Goal: Task Accomplishment & Management: Manage account settings

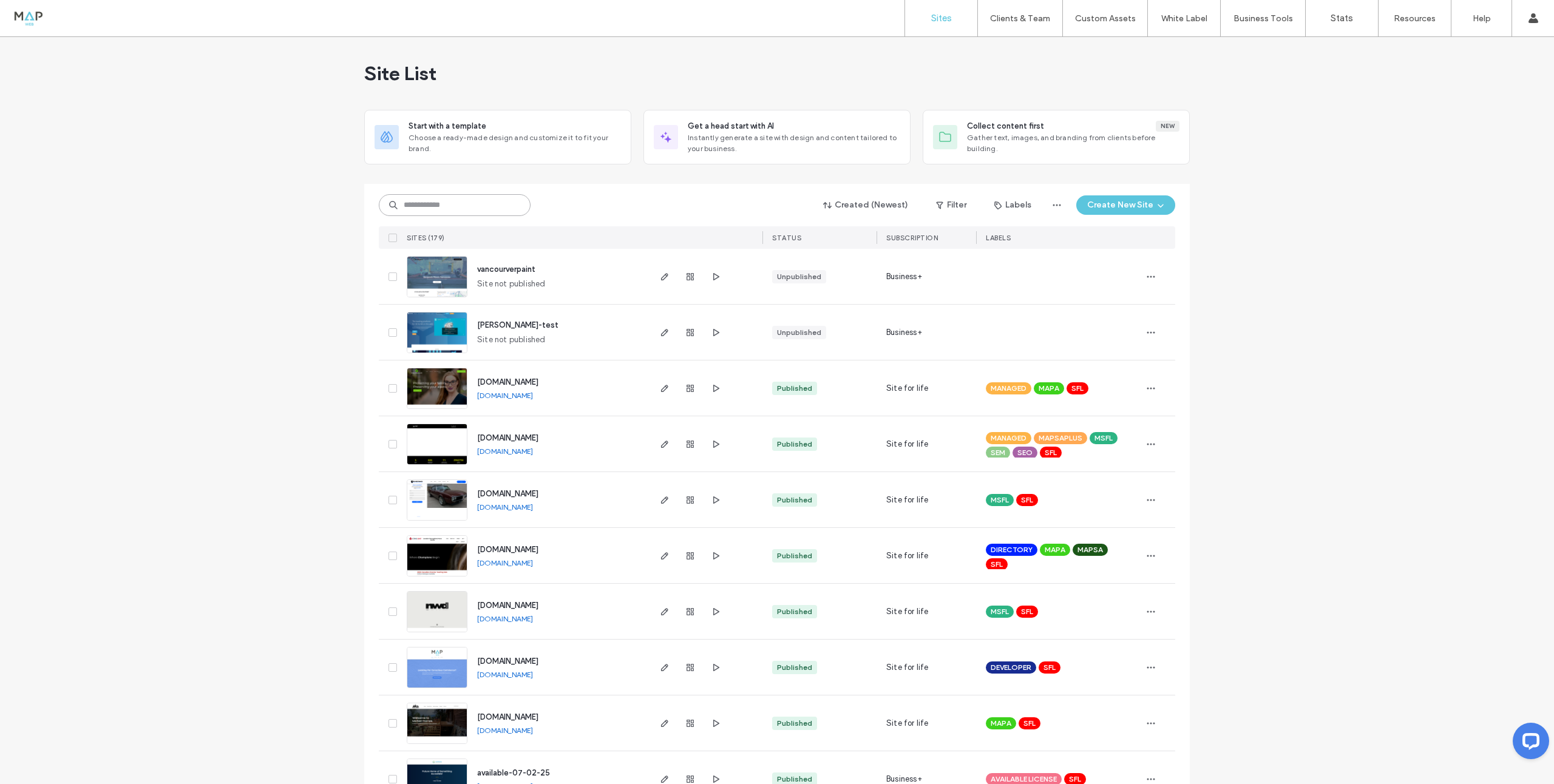
click at [450, 208] on input at bounding box center [454, 204] width 152 height 22
type input "***"
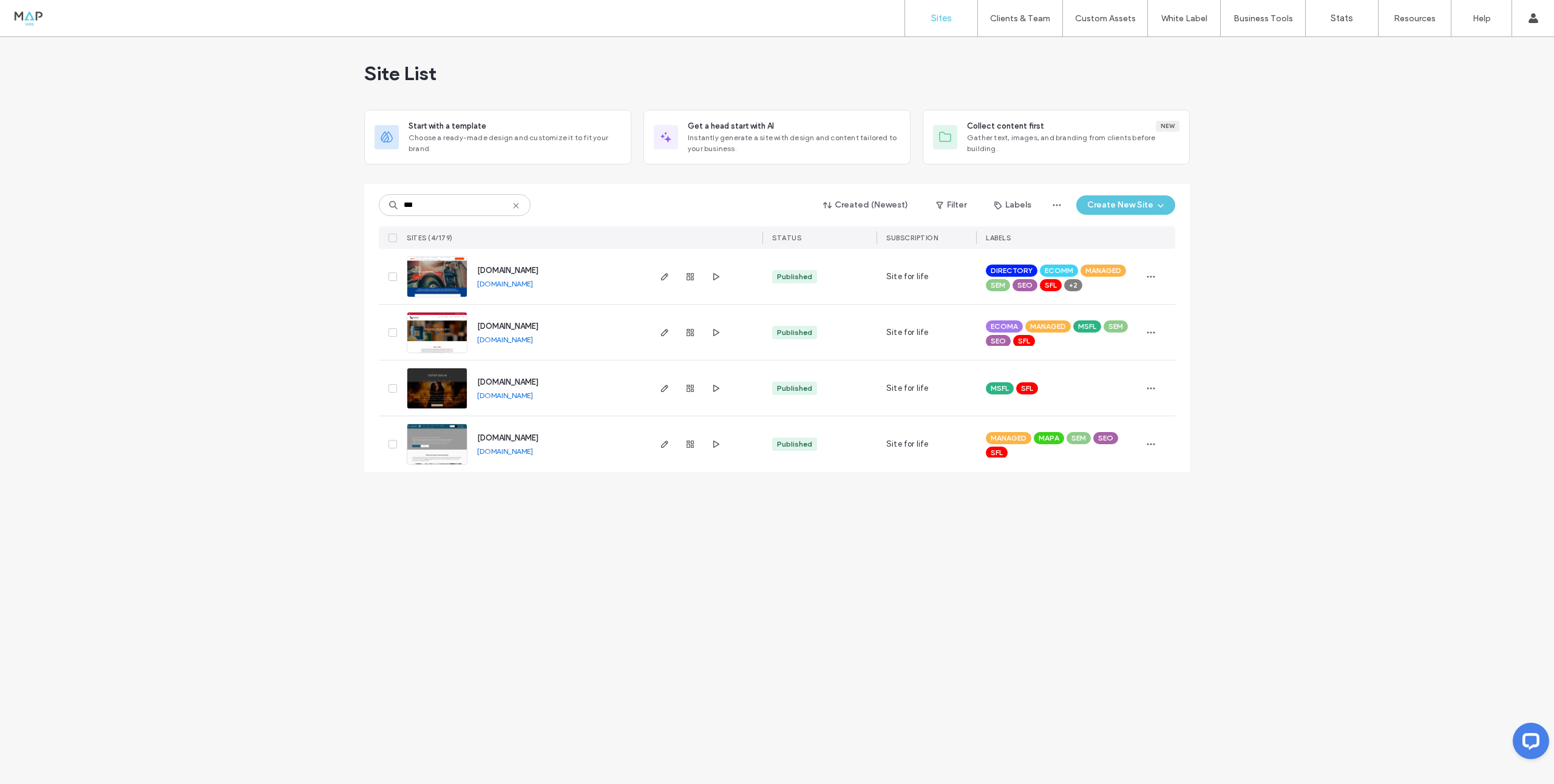
click at [437, 281] on img at bounding box center [437, 298] width 59 height 82
click at [689, 275] on use "button" at bounding box center [690, 276] width 7 height 7
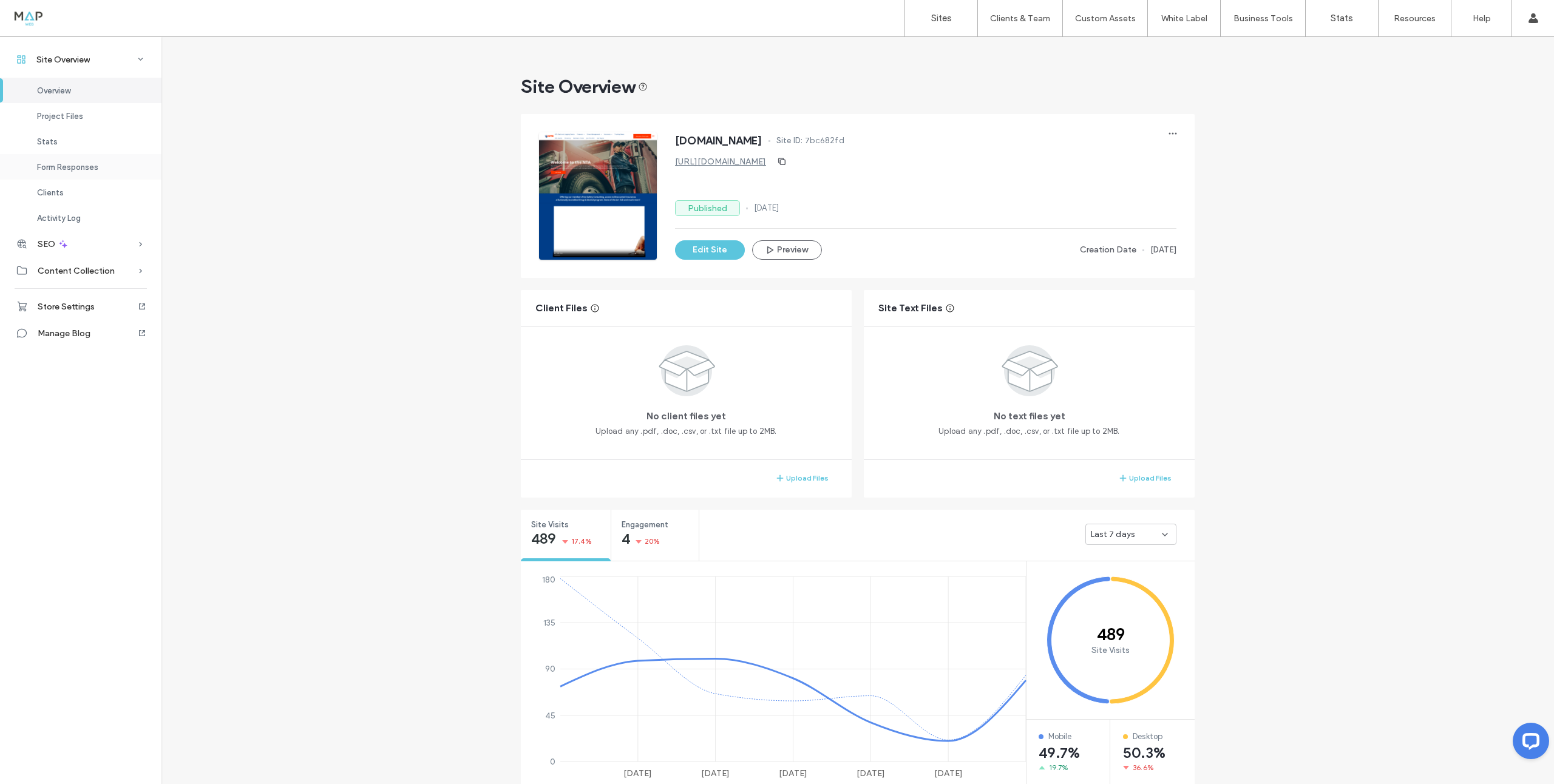
click at [80, 166] on span "Form Responses" at bounding box center [67, 167] width 61 height 9
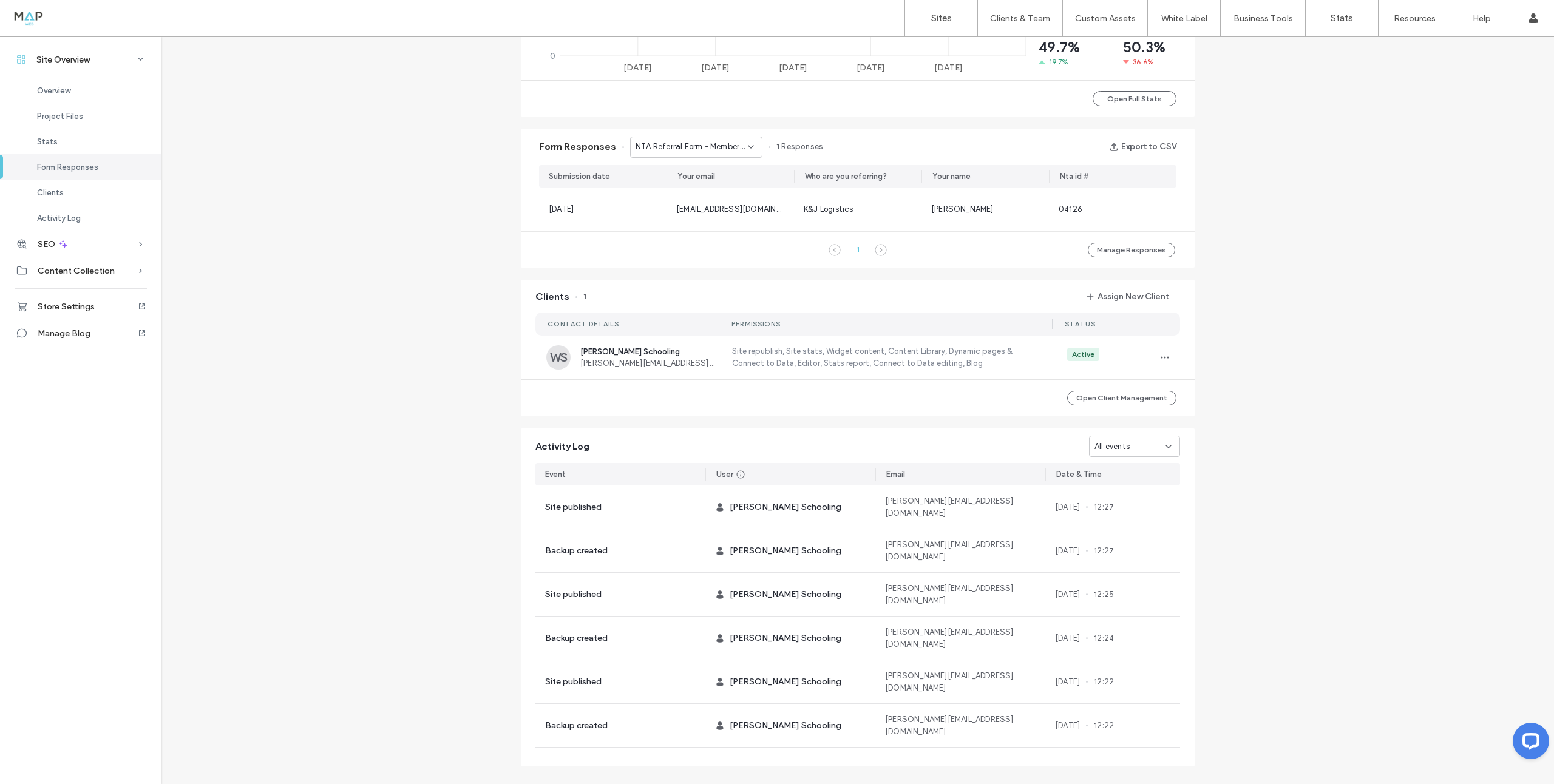
scroll to position [726, 0]
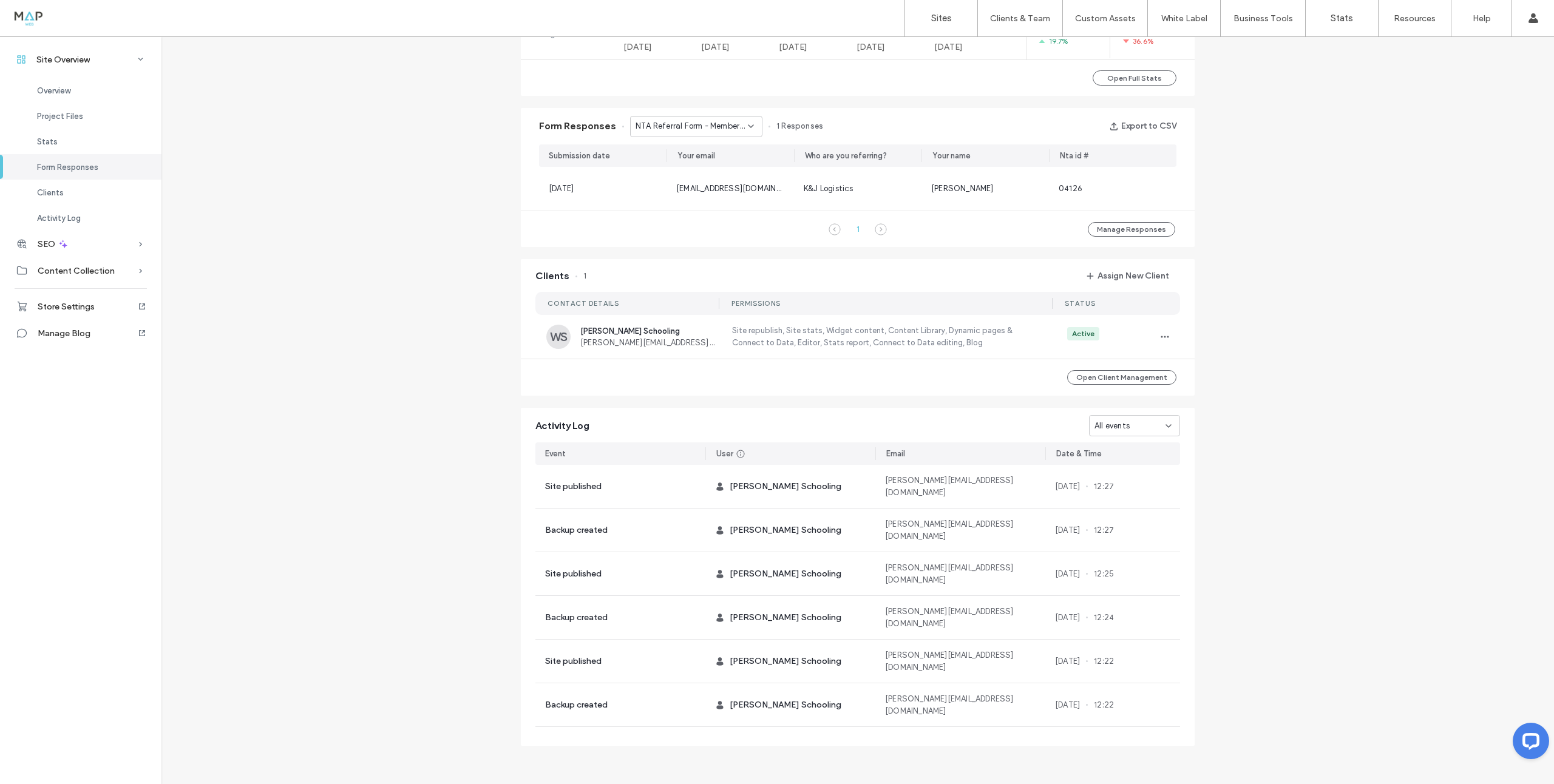
click at [739, 133] on div "NTA Referral Form - Members Portal page" at bounding box center [696, 126] width 133 height 21
click at [710, 168] on span "Freight Broker Bond e-book Request - Freight Broker Bond page" at bounding box center [687, 169] width 116 height 12
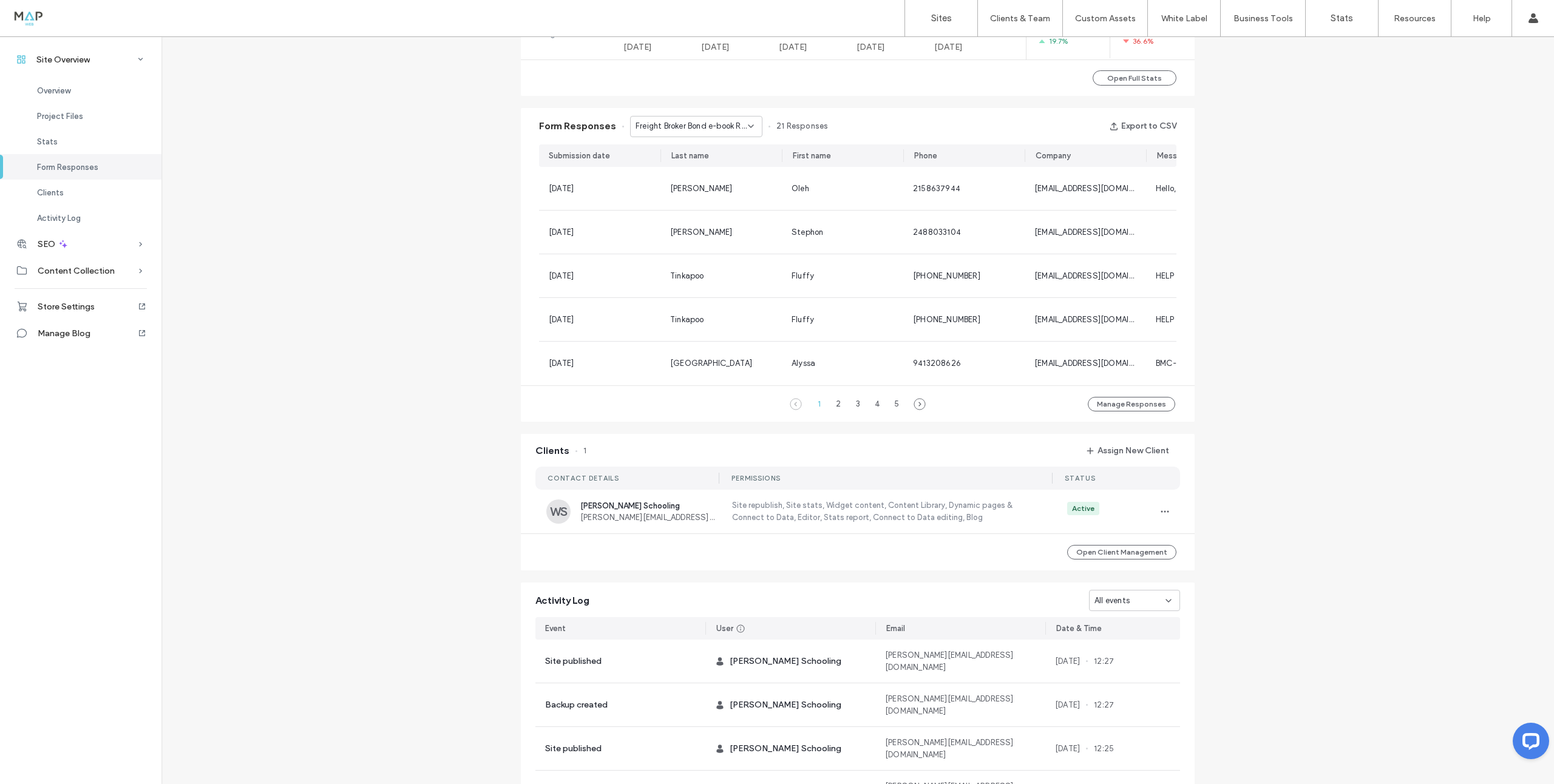
scroll to position [791, 0]
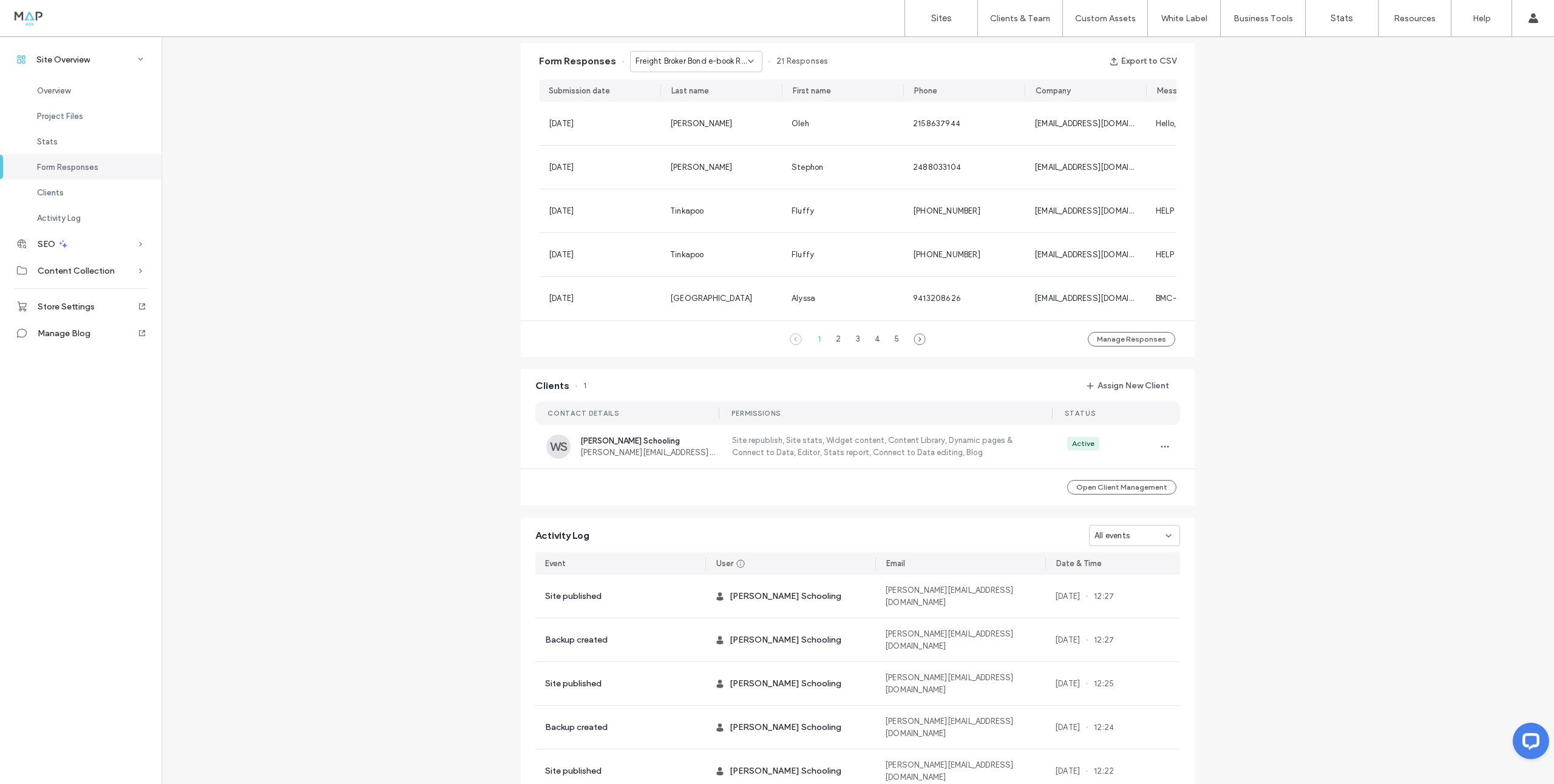
click at [717, 61] on span "Freight Broker Bond e-book Request - Freight Broker Bond page" at bounding box center [691, 61] width 112 height 12
click at [696, 123] on span "NTA ELD - Nationwide Emergency Roadside Assistance page" at bounding box center [687, 125] width 116 height 12
click at [697, 59] on span "NTA ELD - Nationwide Emergency Roadside Assistance page" at bounding box center [691, 61] width 112 height 12
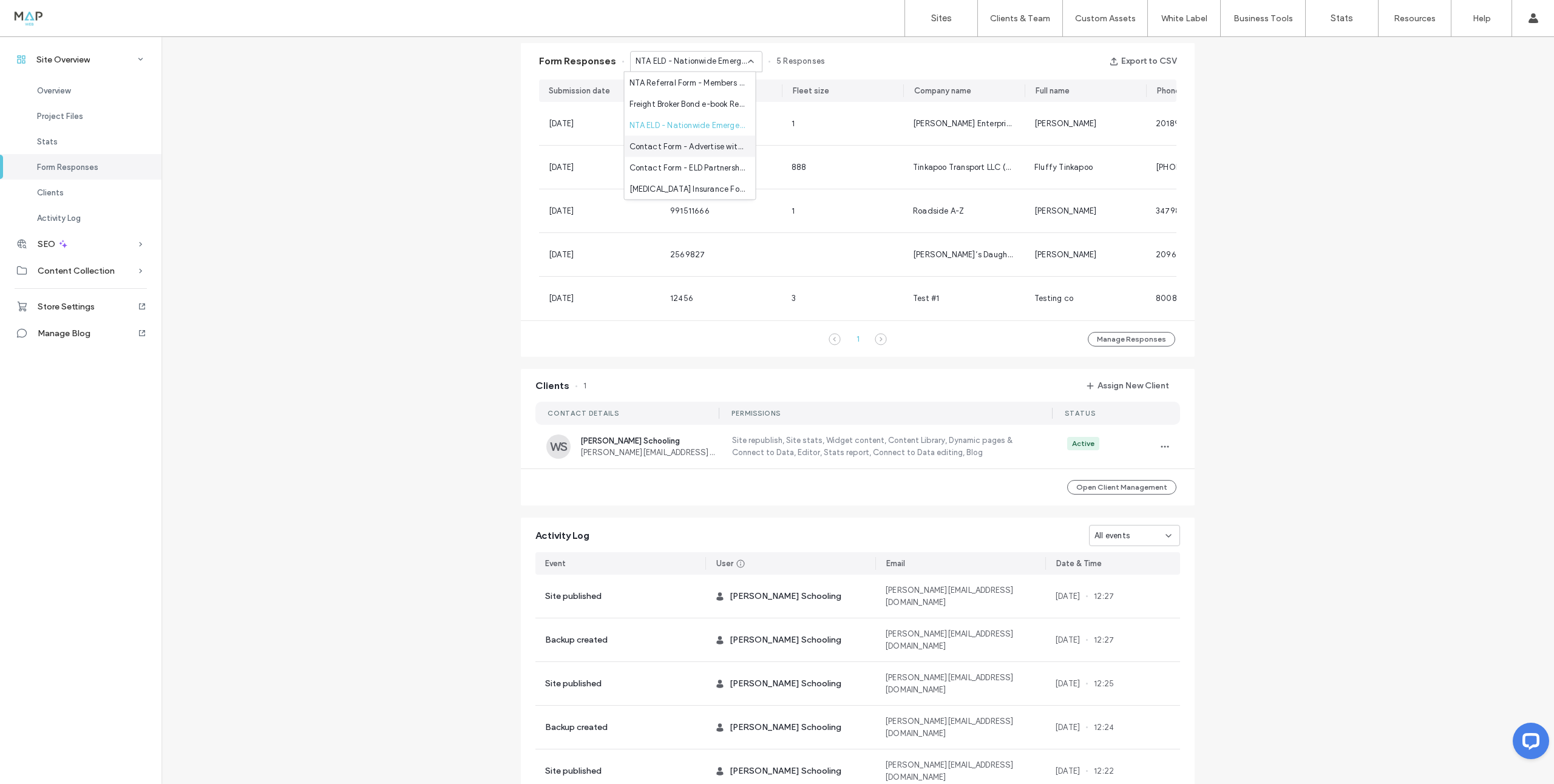
click at [685, 142] on span "Contact Form - Advertise with NTA page" at bounding box center [687, 146] width 116 height 12
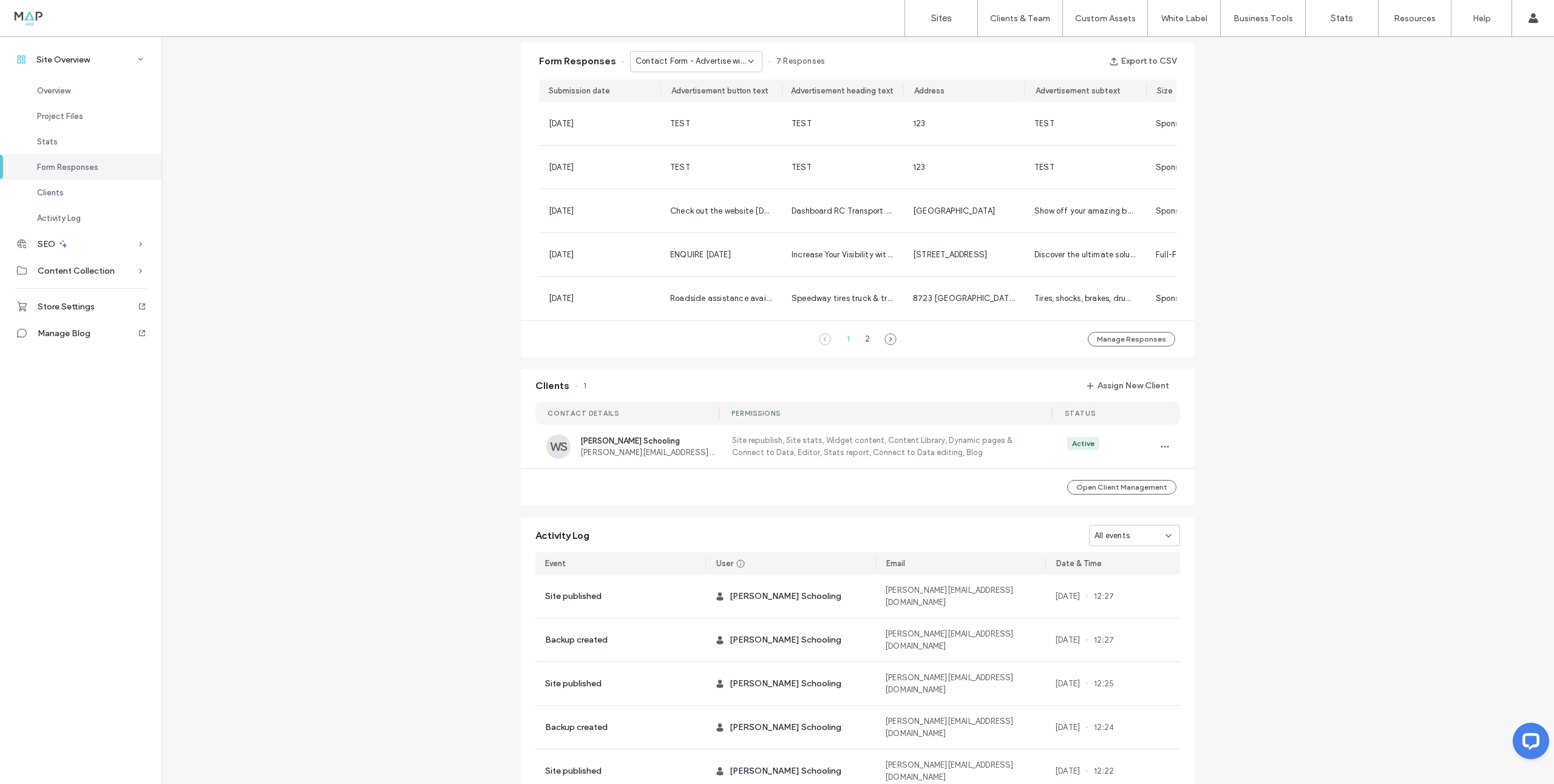
drag, startPoint x: 706, startPoint y: 58, endPoint x: 705, endPoint y: 66, distance: 8.1
click at [706, 58] on span "Contact Form - Advertise with NTA page" at bounding box center [691, 61] width 112 height 12
click at [715, 164] on span "Contact Form - ELD Partnership Landing Page page" at bounding box center [687, 167] width 116 height 12
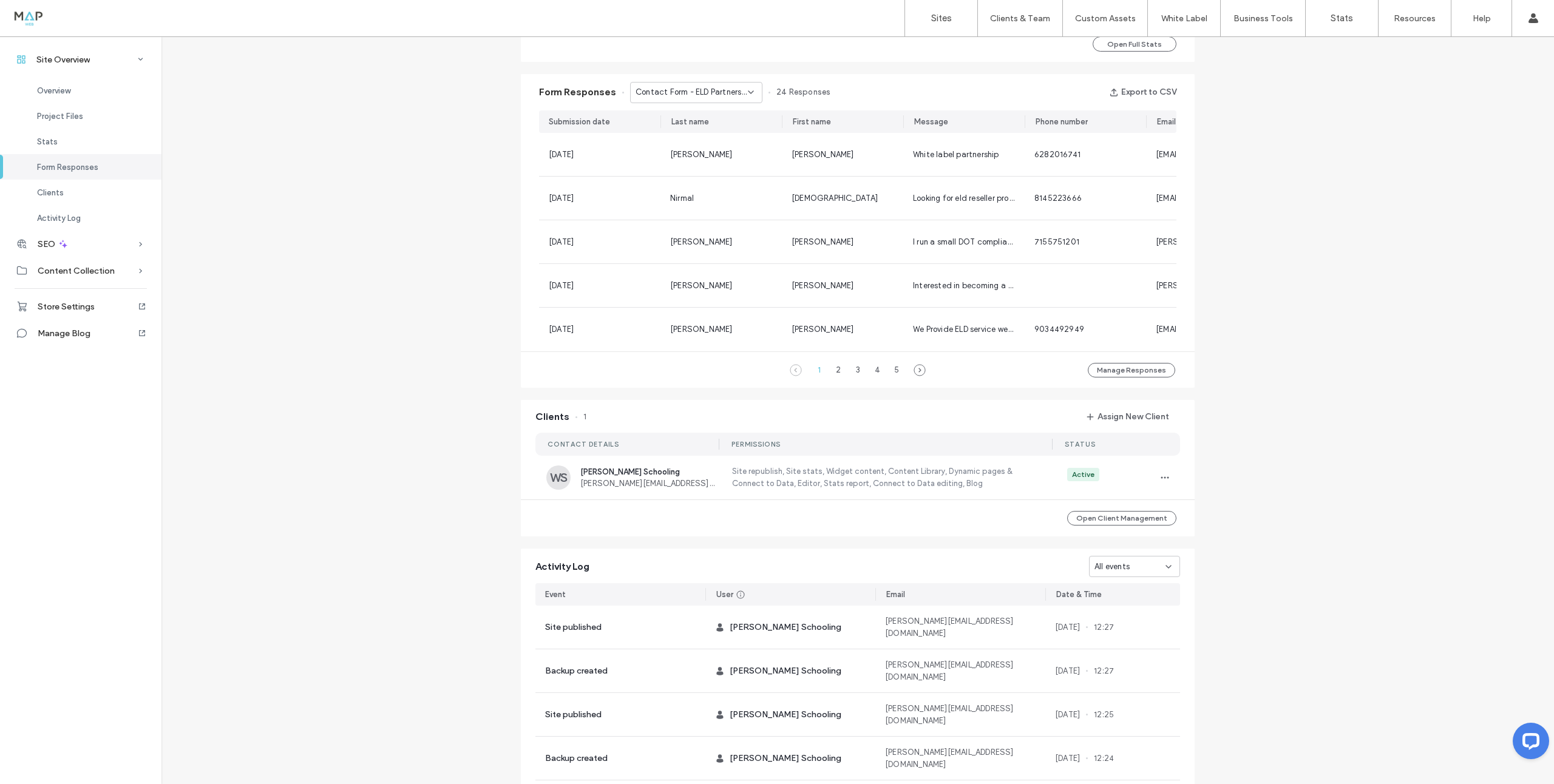
scroll to position [752, 0]
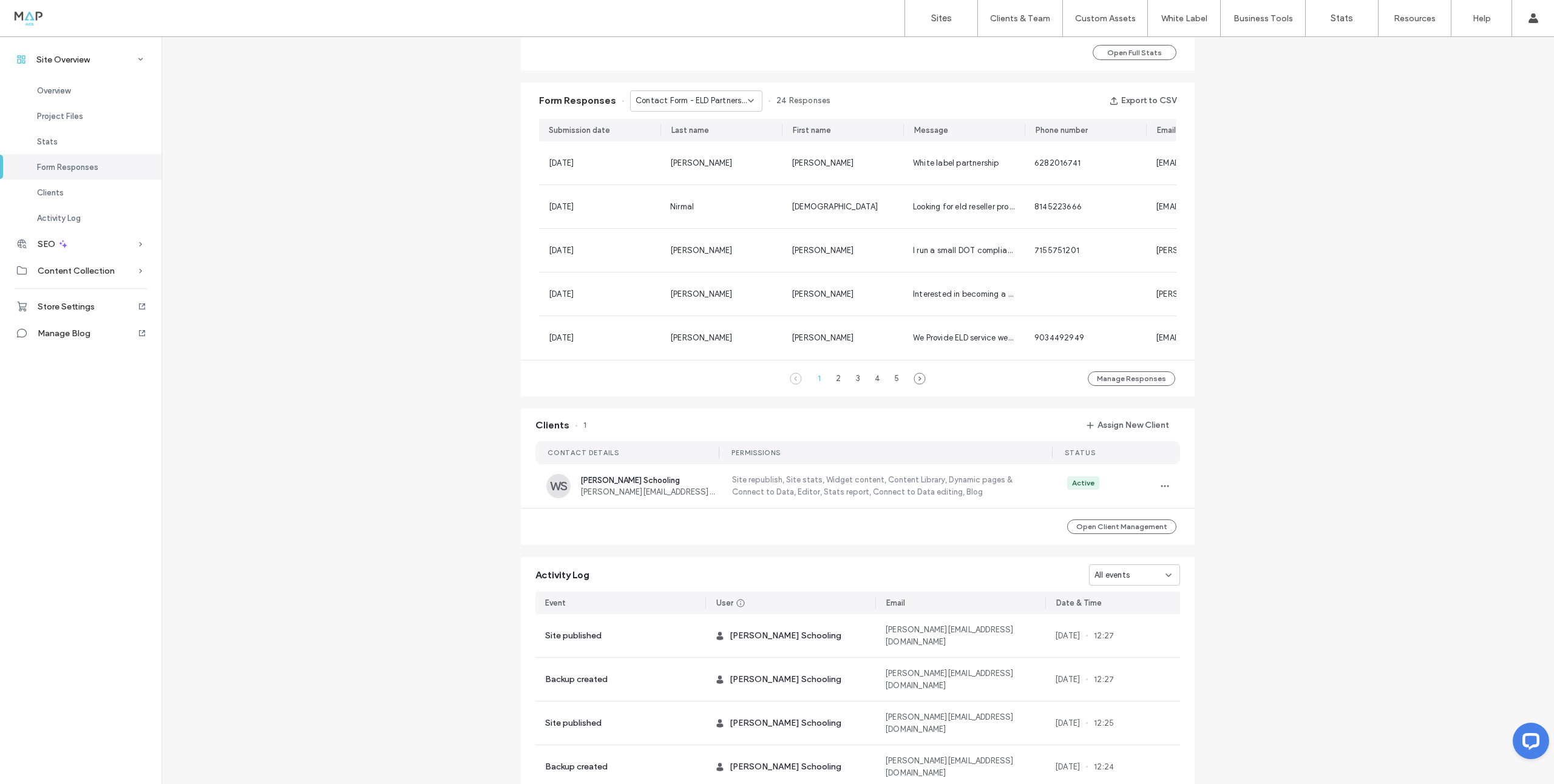
click at [706, 100] on span "Contact Form - ELD Partnership Landing Page page" at bounding box center [691, 100] width 112 height 12
click at [698, 228] on span "Occupational Accident Insurance Form #1 - Occupational Accident Insurance page" at bounding box center [687, 228] width 116 height 12
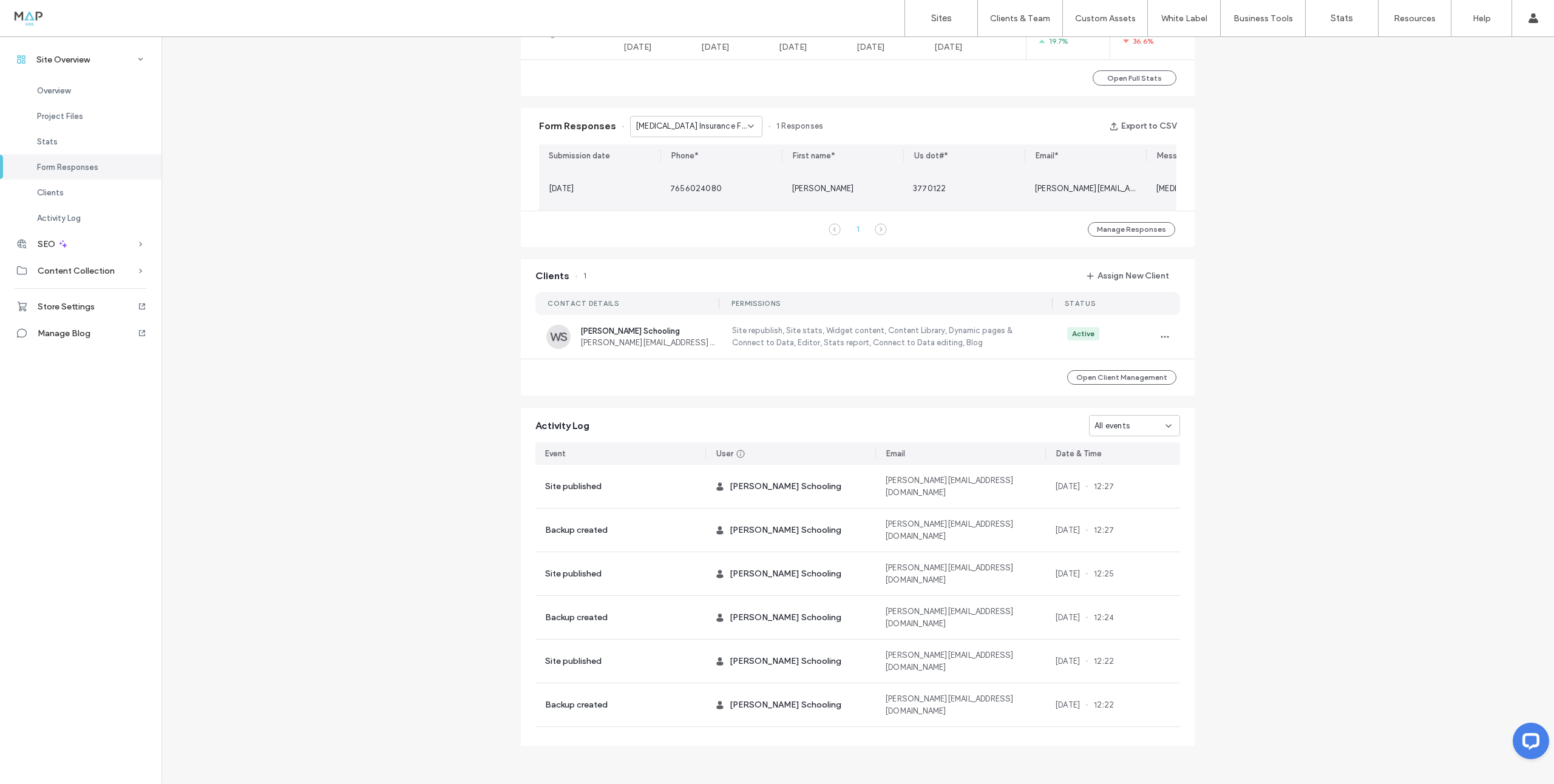
scroll to position [733, 0]
click at [702, 123] on span "Occupational Accident Insurance Form #1 - Occupational Accident Insurance page" at bounding box center [691, 125] width 112 height 12
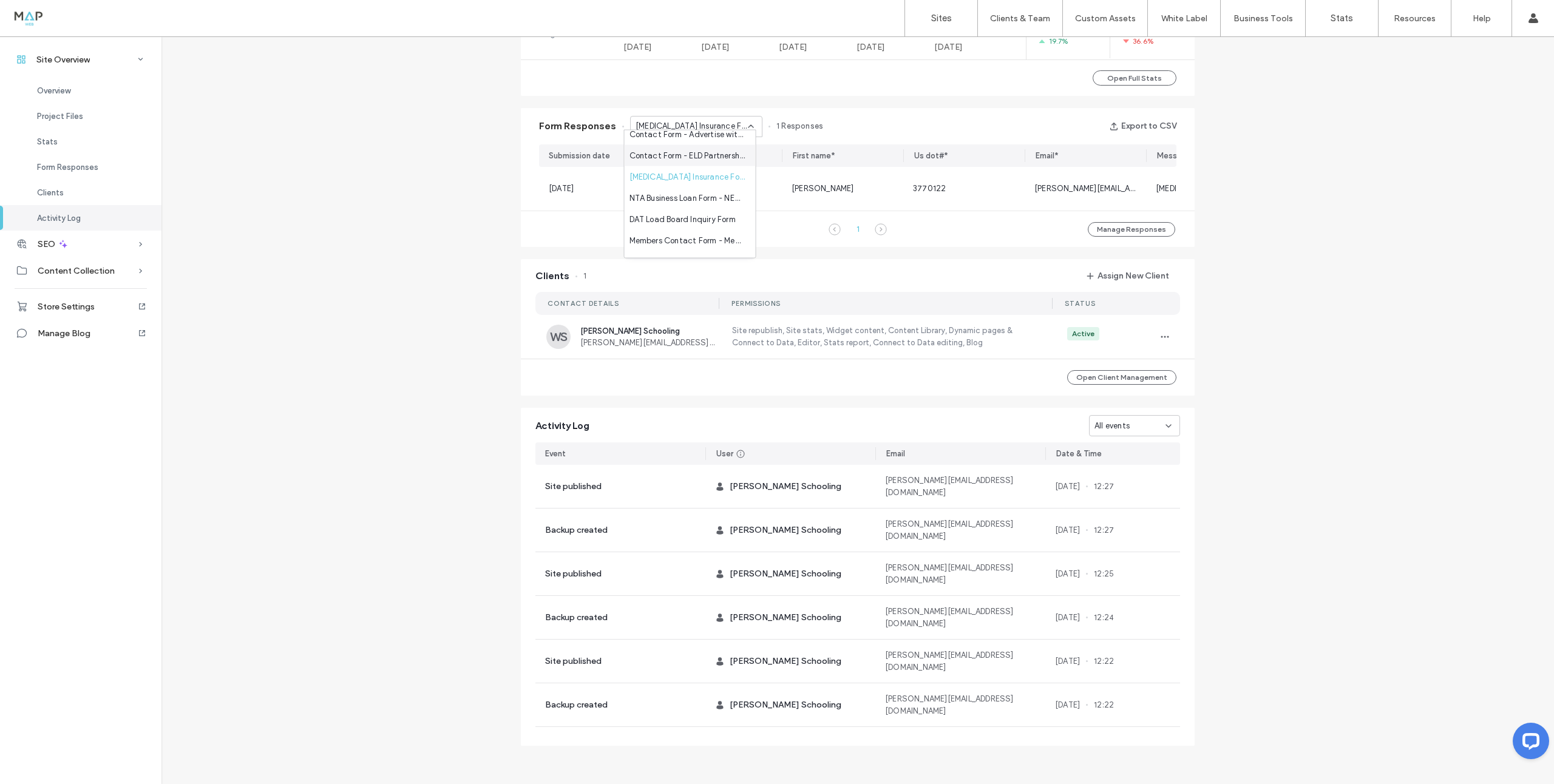
scroll to position [72, 0]
click at [694, 195] on span "NTA Business Loan Form - NEW - Commercial Truck Insurance page" at bounding box center [687, 195] width 116 height 12
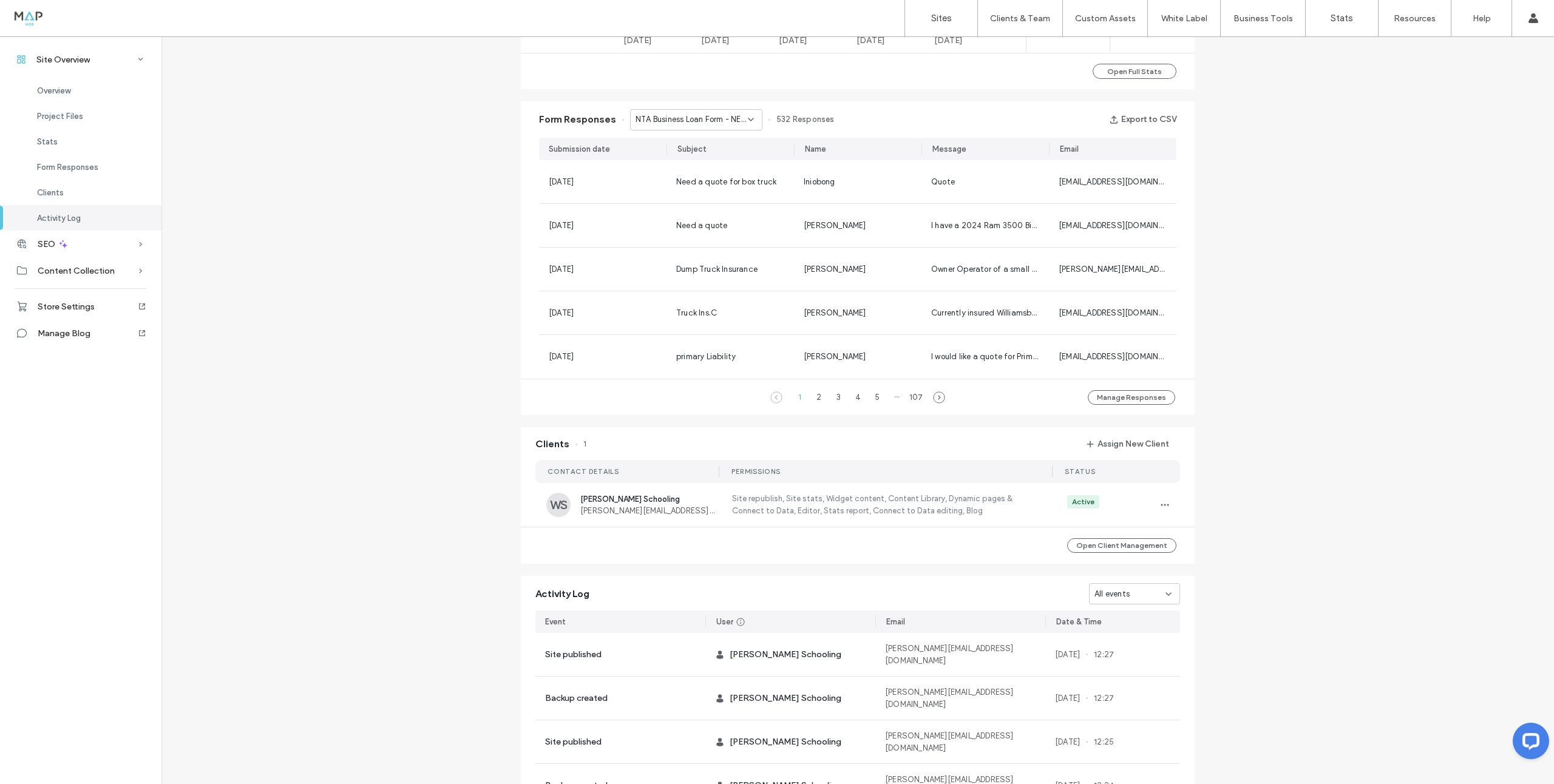
click at [703, 118] on span "NTA Business Loan Form - NEW - Commercial Truck Insurance page" at bounding box center [691, 119] width 112 height 12
click at [689, 189] on span "DAT Load Board Inquiry Form" at bounding box center [682, 191] width 107 height 12
click at [691, 127] on div "DAT Load Board Inquiry Form" at bounding box center [696, 120] width 133 height 21
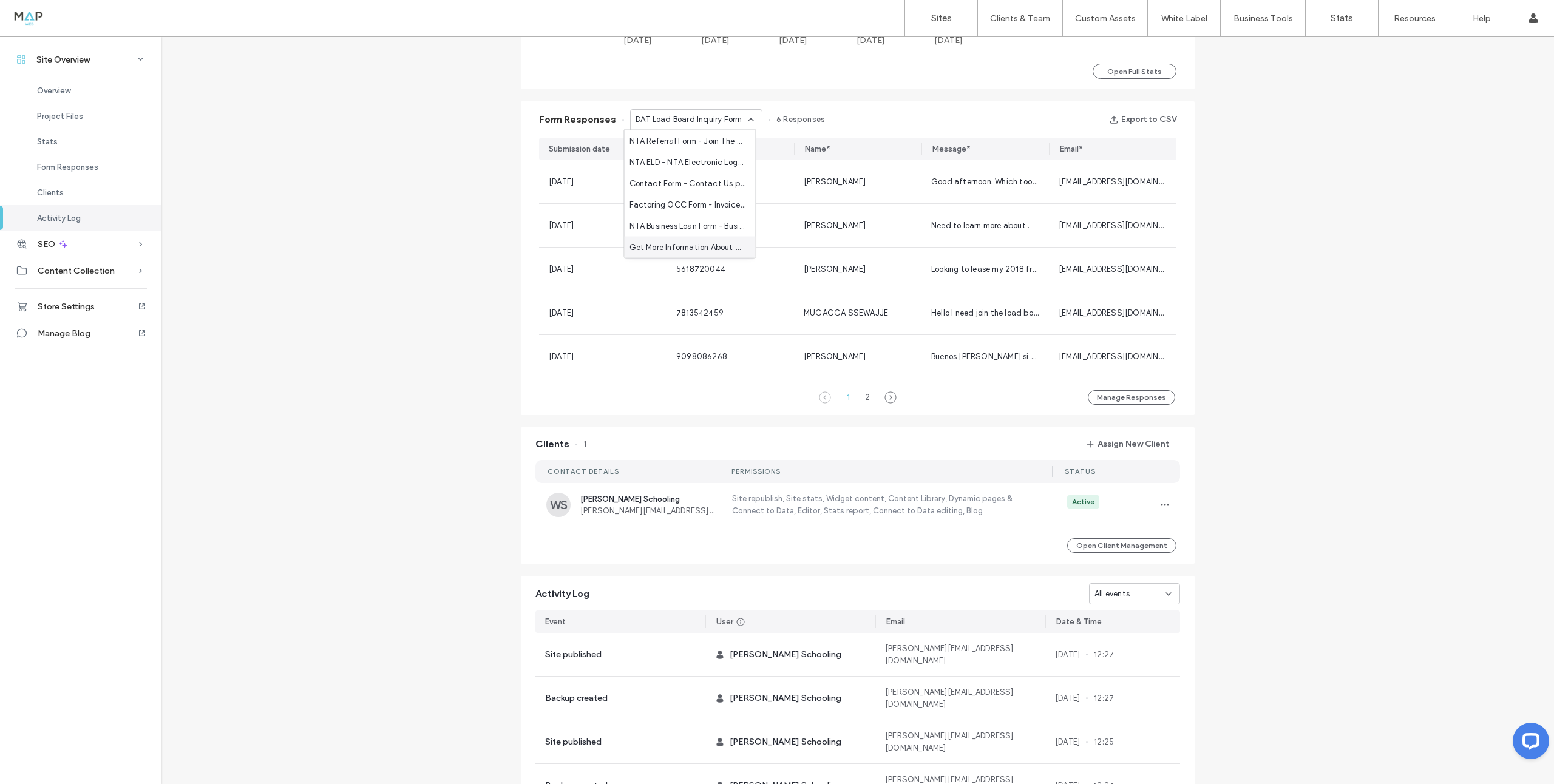
drag, startPoint x: 687, startPoint y: 245, endPoint x: 688, endPoint y: 238, distance: 7.1
click at [687, 245] on span "Get More Information About CDL Legal - CDL Legal page" at bounding box center [687, 247] width 116 height 12
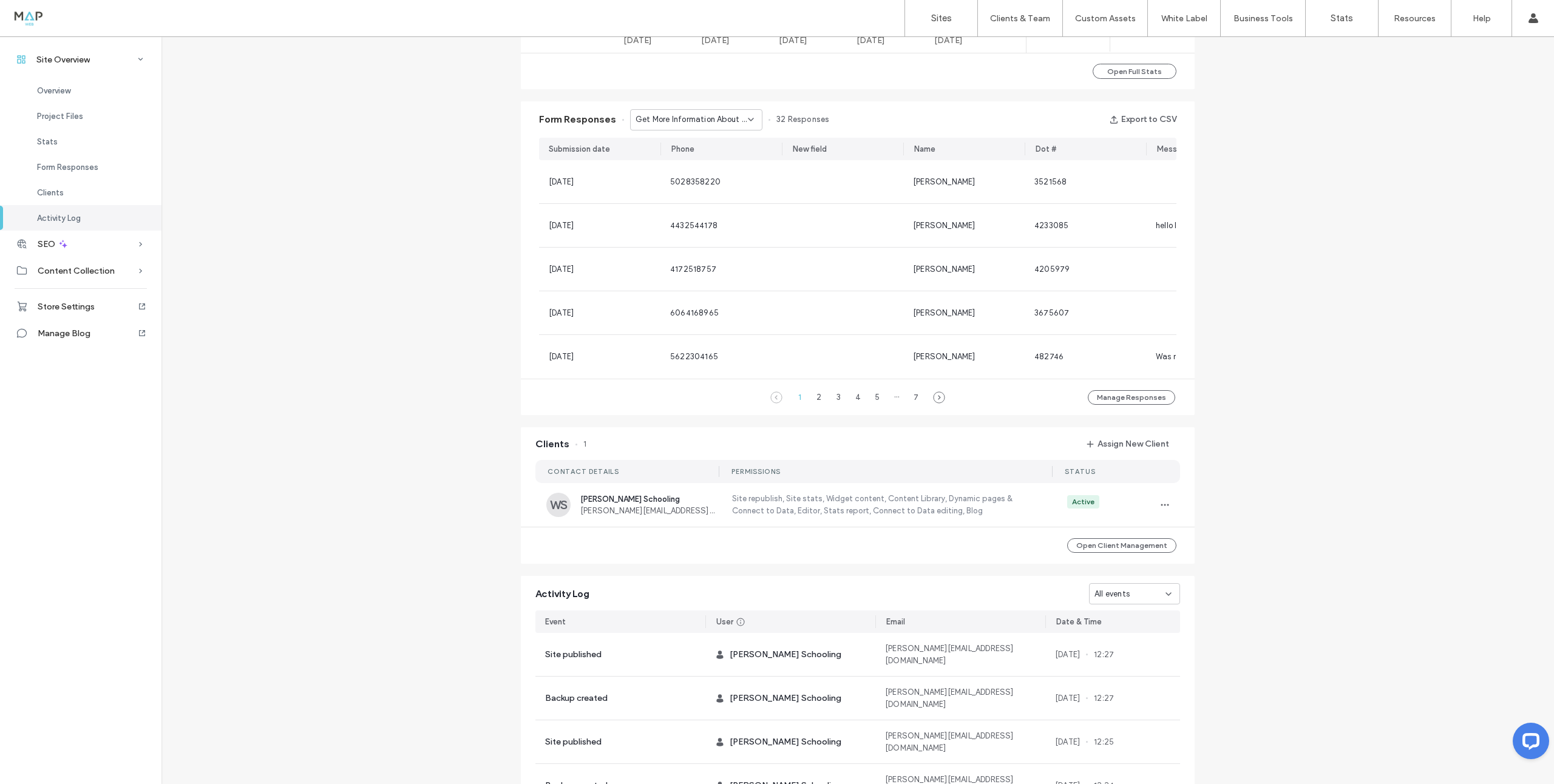
click at [698, 115] on span "Get More Information About CDL Legal - CDL Legal page" at bounding box center [691, 119] width 112 height 12
click at [696, 219] on span "NTA Business Loan Form - Business Loans and Financing page" at bounding box center [687, 225] width 116 height 12
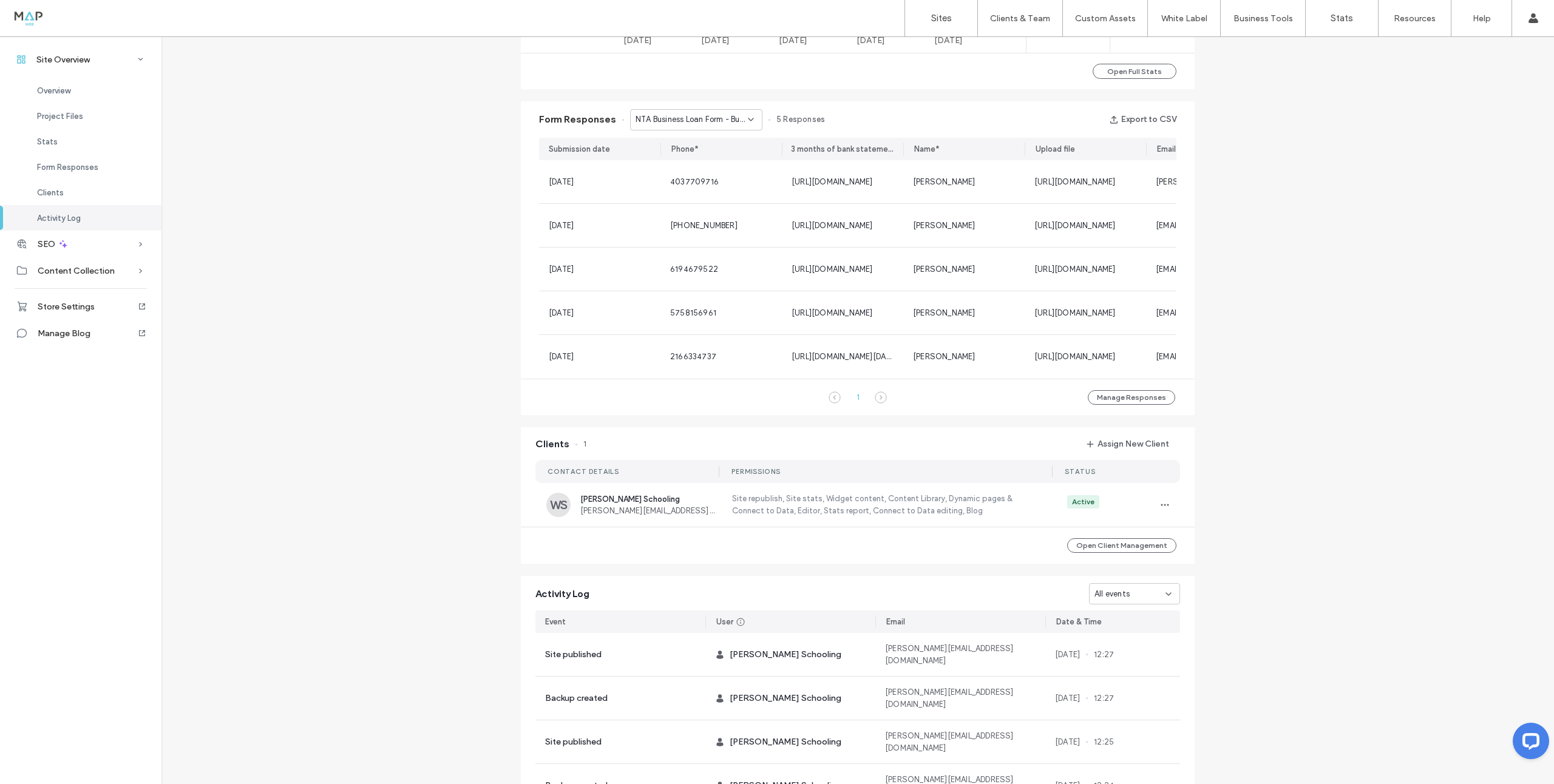
click at [689, 125] on div "NTA Business Loan Form - Business Loans and Financing page" at bounding box center [696, 120] width 133 height 21
click at [689, 181] on span "Contact Form - Contact Us page" at bounding box center [687, 183] width 116 height 12
click at [701, 121] on span "Contact Form - Contact Us page" at bounding box center [691, 119] width 112 height 12
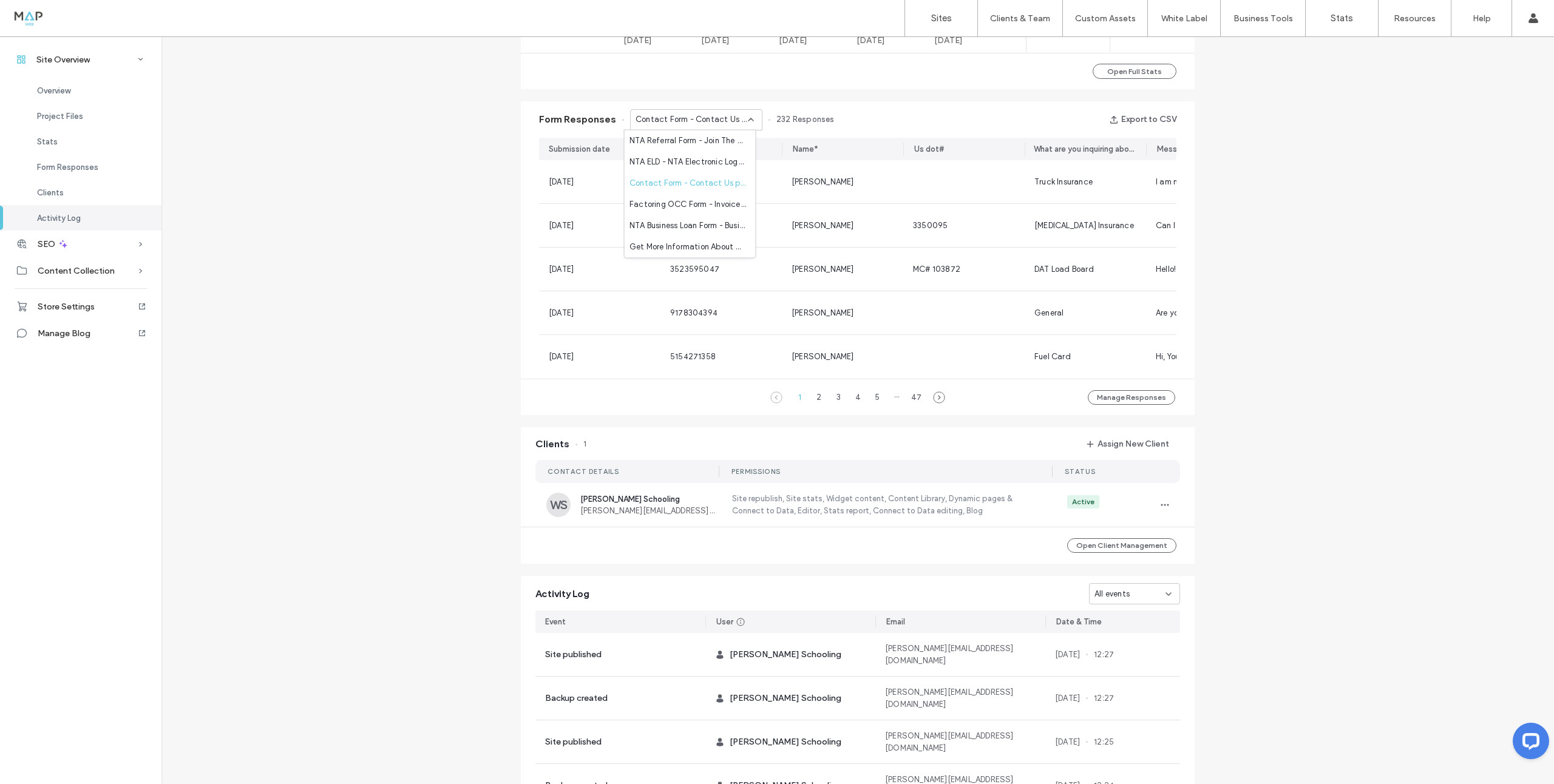
drag, startPoint x: 324, startPoint y: 219, endPoint x: 337, endPoint y: 224, distance: 13.9
click at [325, 219] on div "Site Overview www.ntassoc.com Site ID: 7bc682fd https://www.ntassoc.com Publish…" at bounding box center [858, 111] width 1392 height 1615
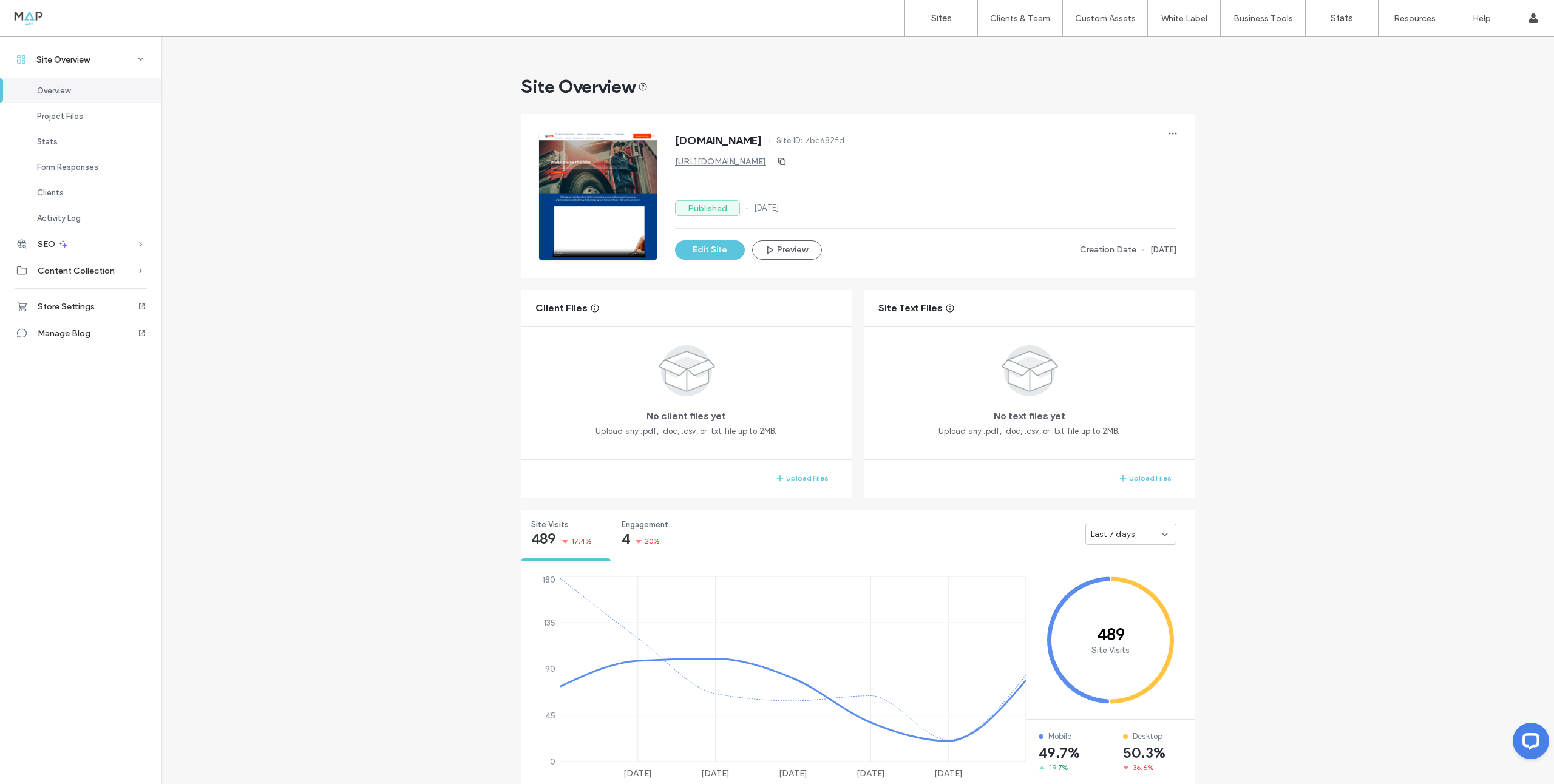
click at [612, 183] on div at bounding box center [597, 196] width 118 height 128
drag, startPoint x: 692, startPoint y: 248, endPoint x: 685, endPoint y: 245, distance: 7.6
click at [692, 249] on button "Edit Site" at bounding box center [710, 250] width 70 height 20
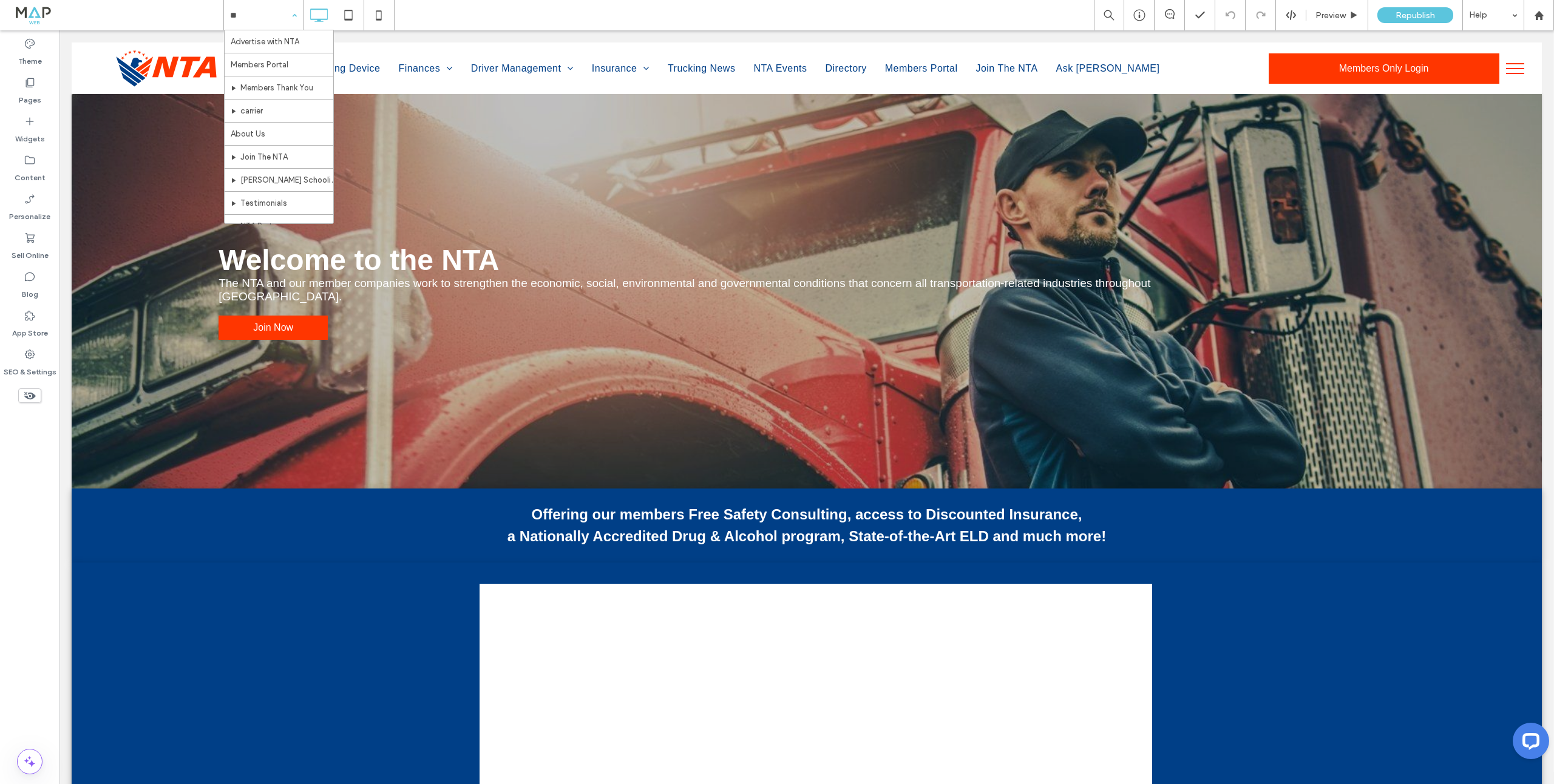
type input "***"
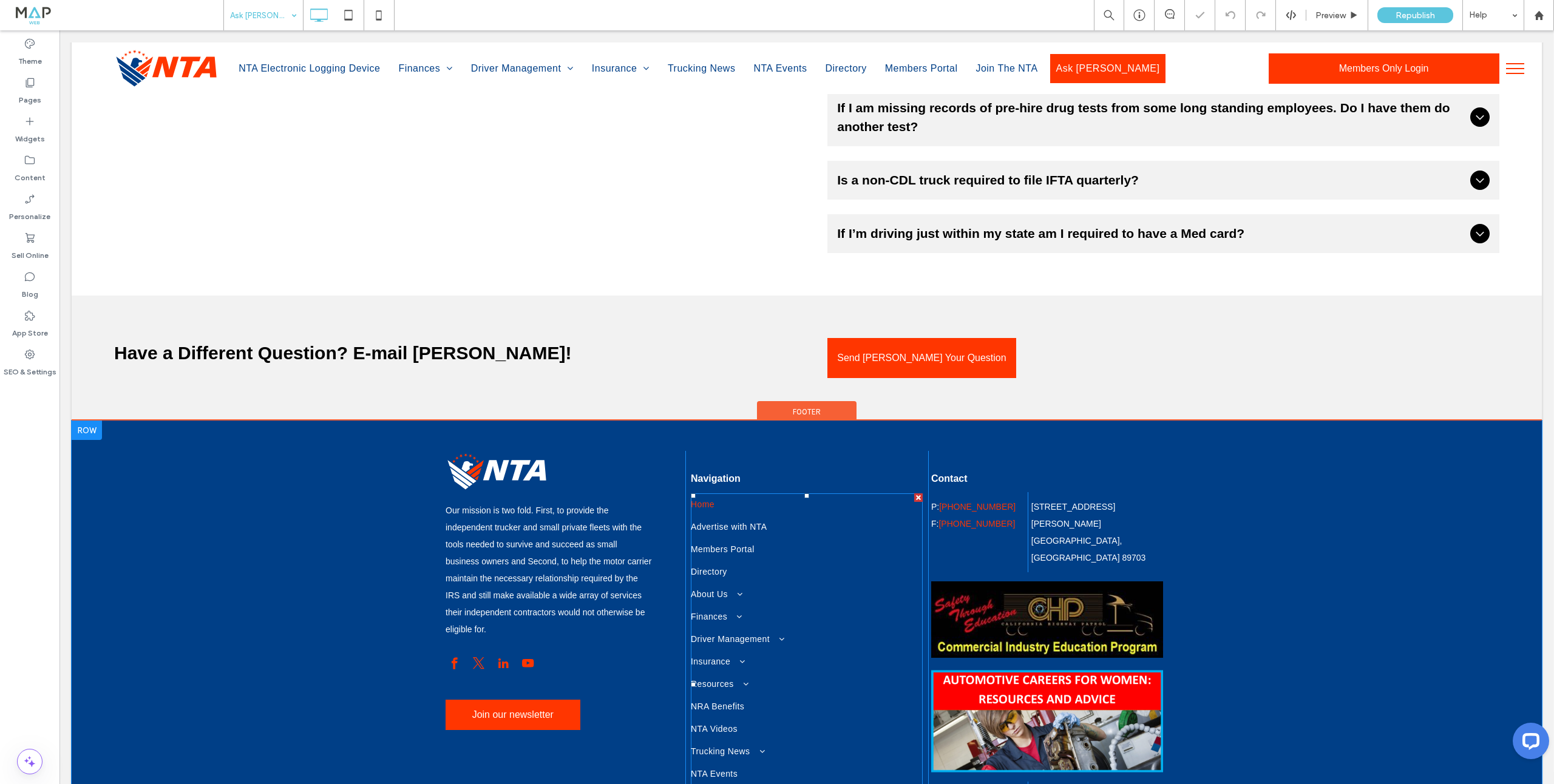
scroll to position [565, 0]
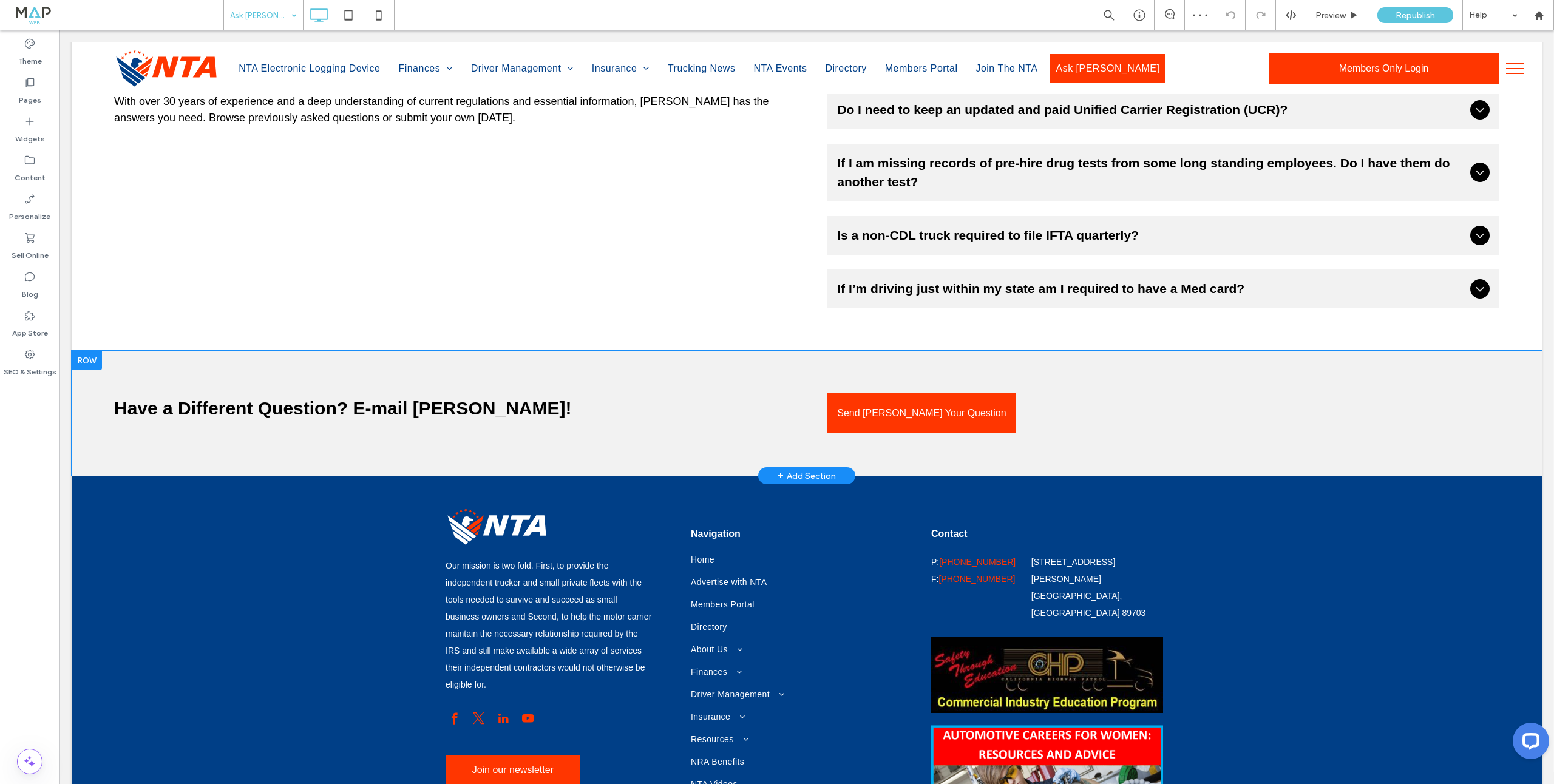
click at [95, 357] on div at bounding box center [87, 360] width 30 height 20
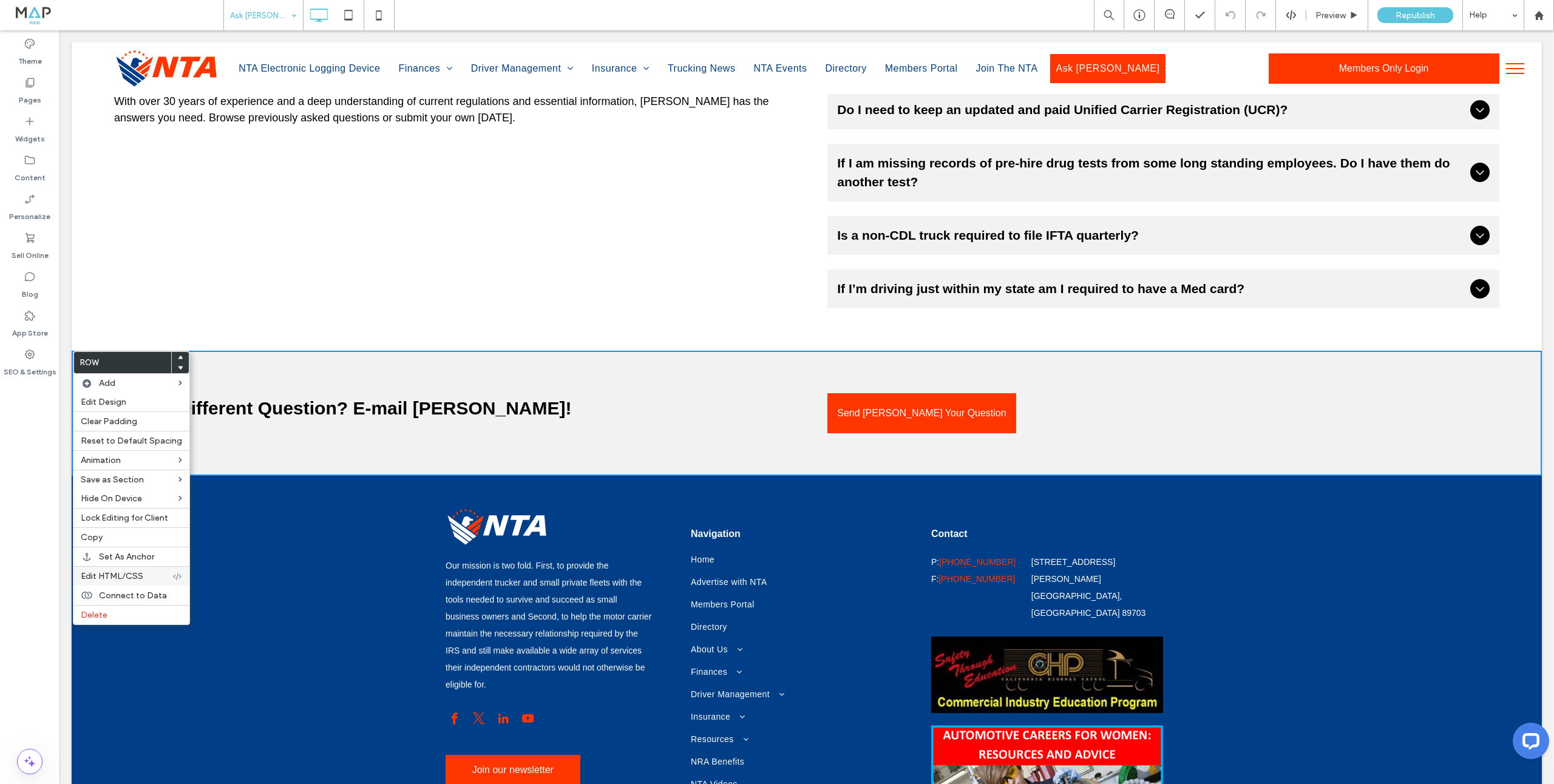
click at [94, 614] on span "Delete" at bounding box center [94, 615] width 27 height 11
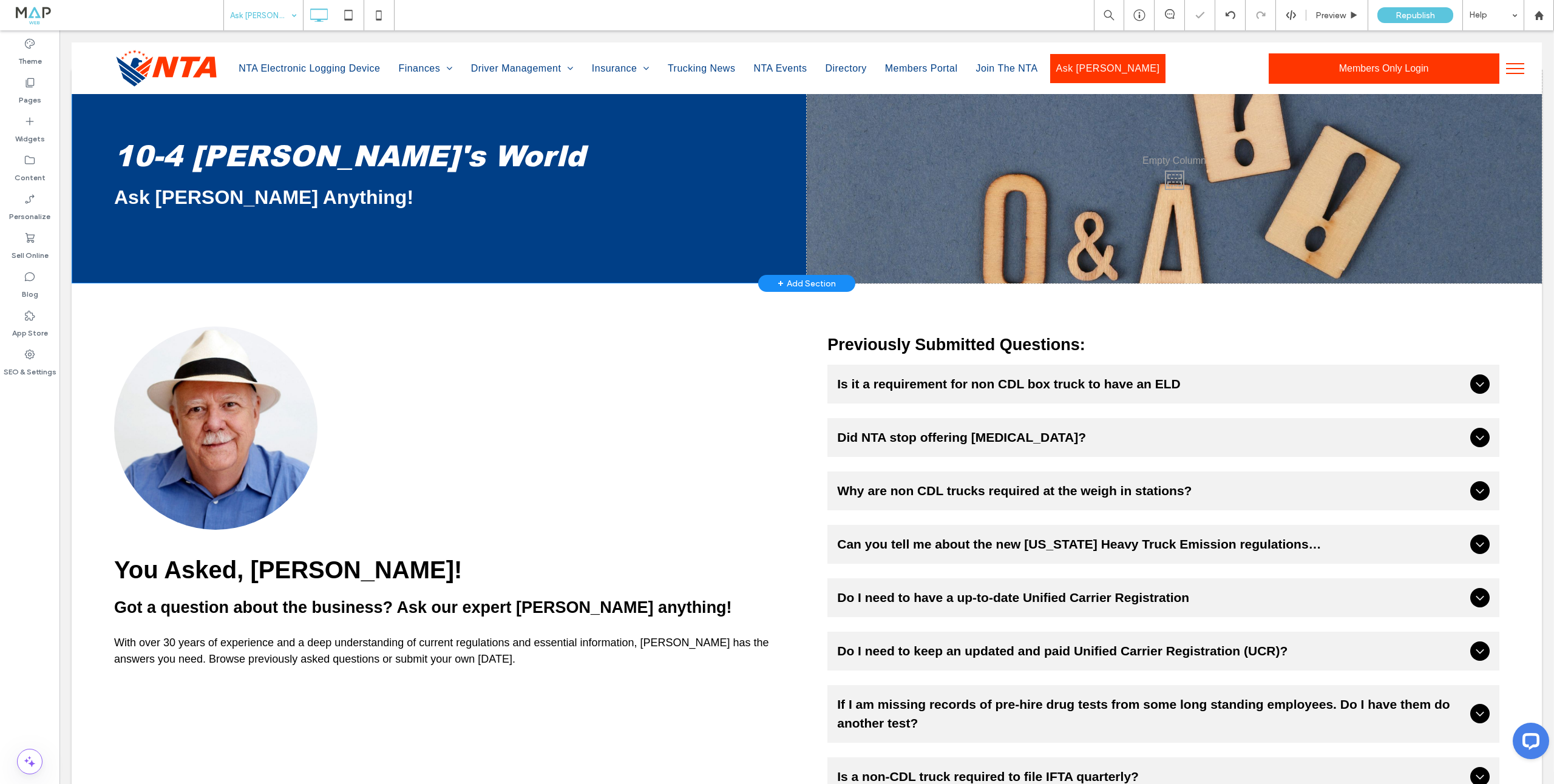
scroll to position [22, 0]
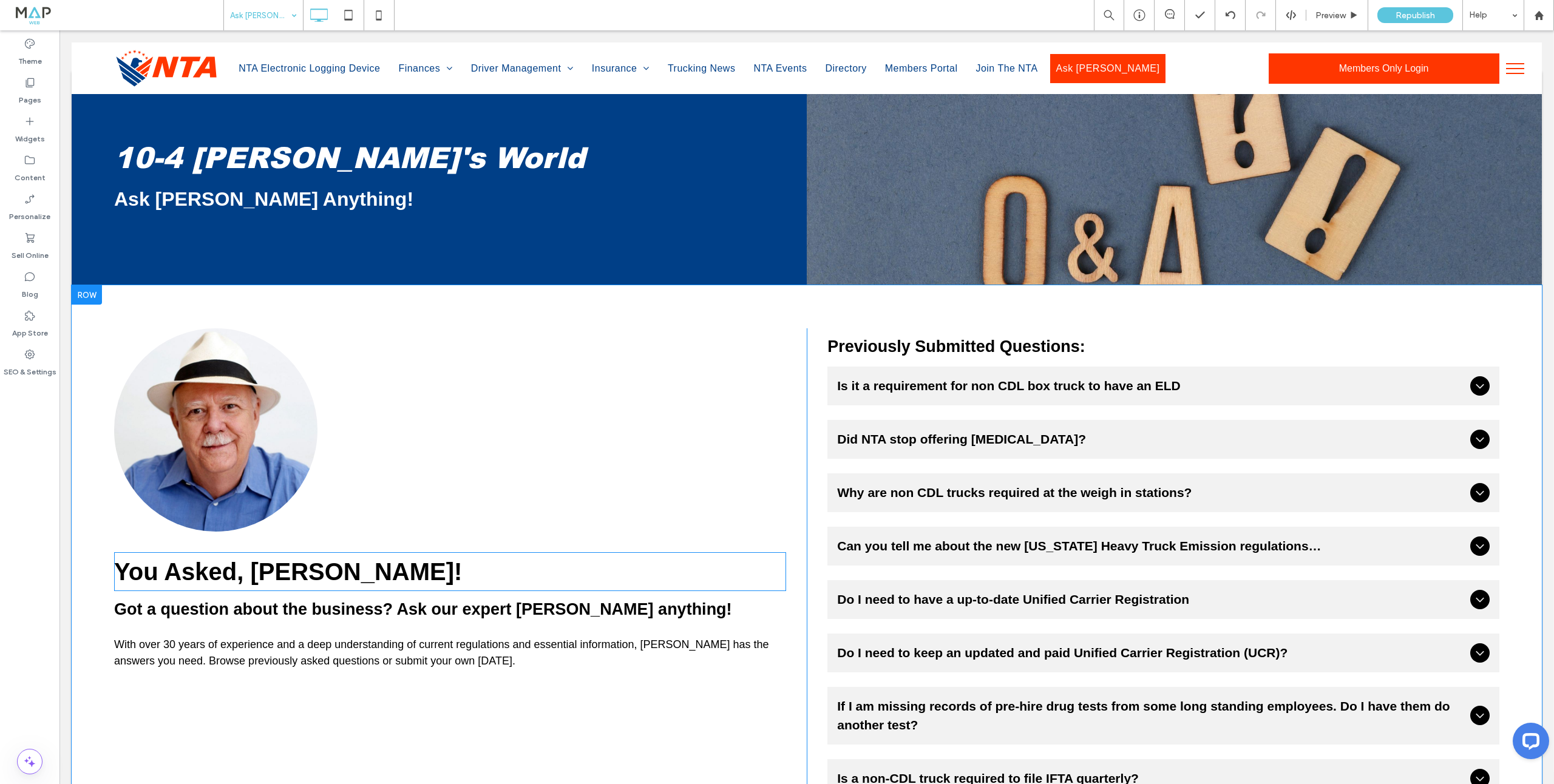
click at [428, 560] on span "You Asked, [PERSON_NAME]!" at bounding box center [288, 572] width 348 height 27
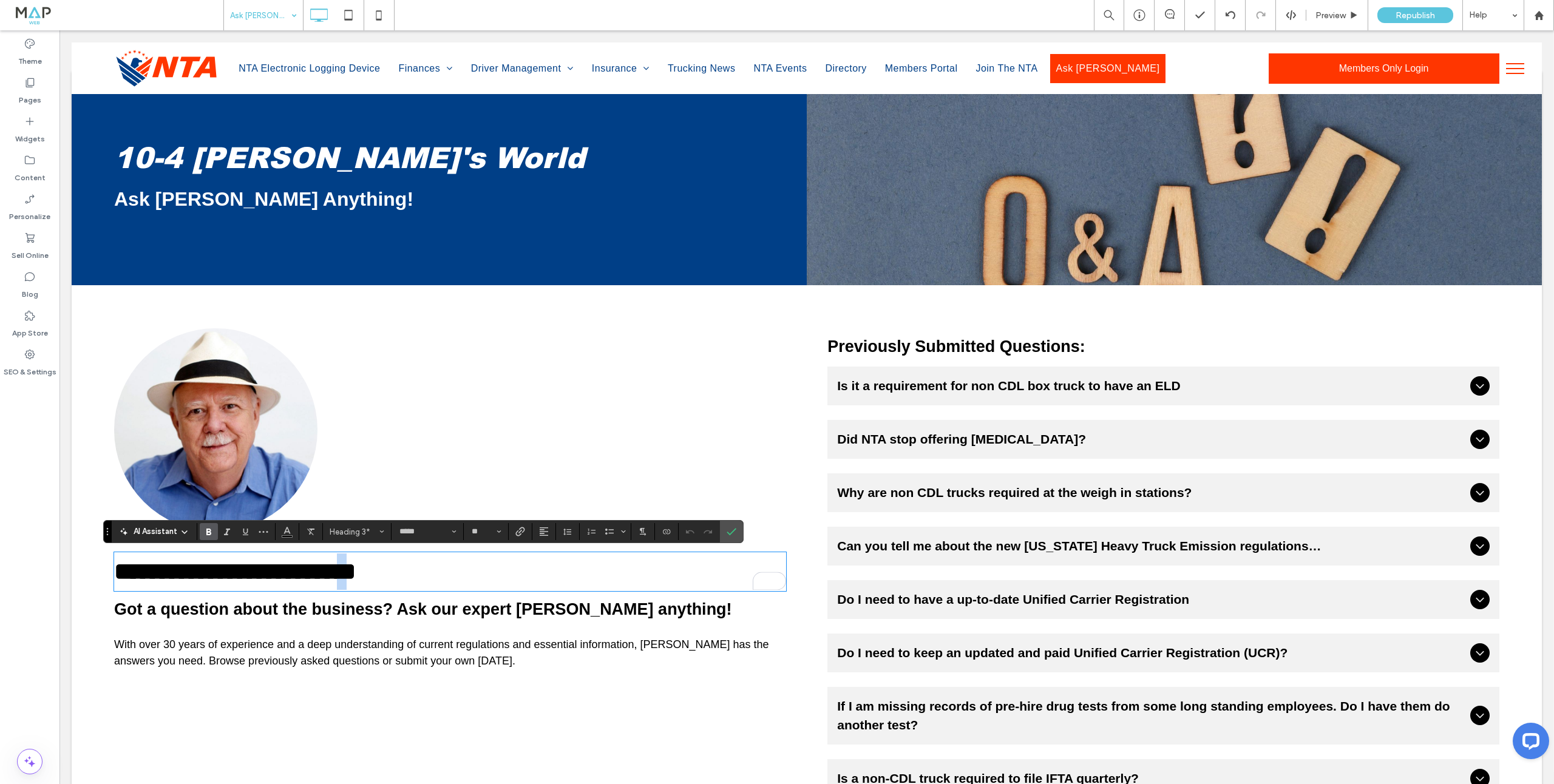
drag, startPoint x: 423, startPoint y: 571, endPoint x: 431, endPoint y: 570, distance: 8.1
click at [356, 570] on span "**********" at bounding box center [235, 571] width 241 height 24
drag, startPoint x: 365, startPoint y: 654, endPoint x: 427, endPoint y: 617, distance: 72.2
click at [365, 654] on p "With over 30 years of experience and a deep understanding of current regulation…" at bounding box center [450, 653] width 672 height 32
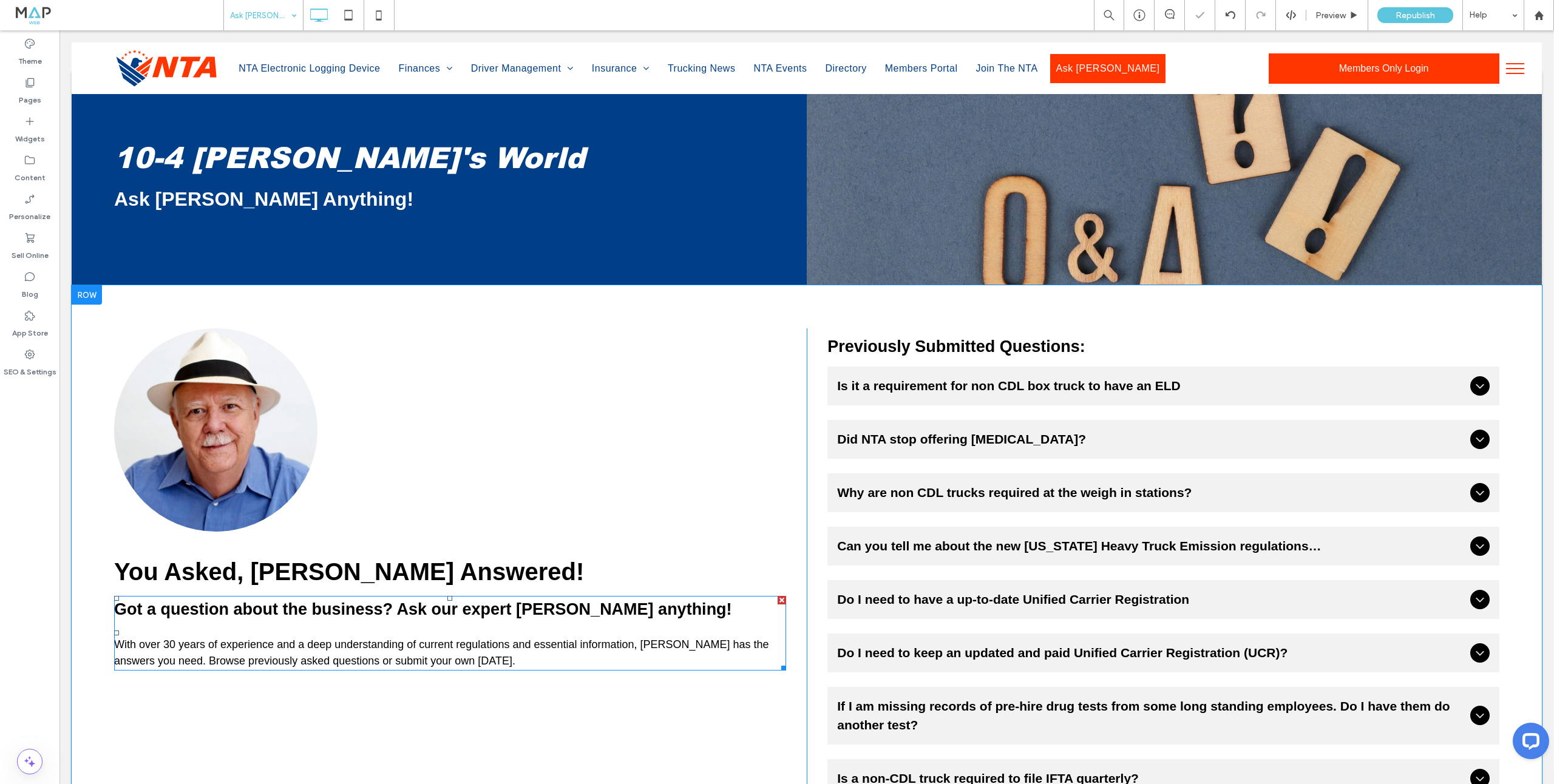
click at [430, 609] on strong "Got a question about the business? Ask our expert [PERSON_NAME] anything!" at bounding box center [423, 609] width 618 height 18
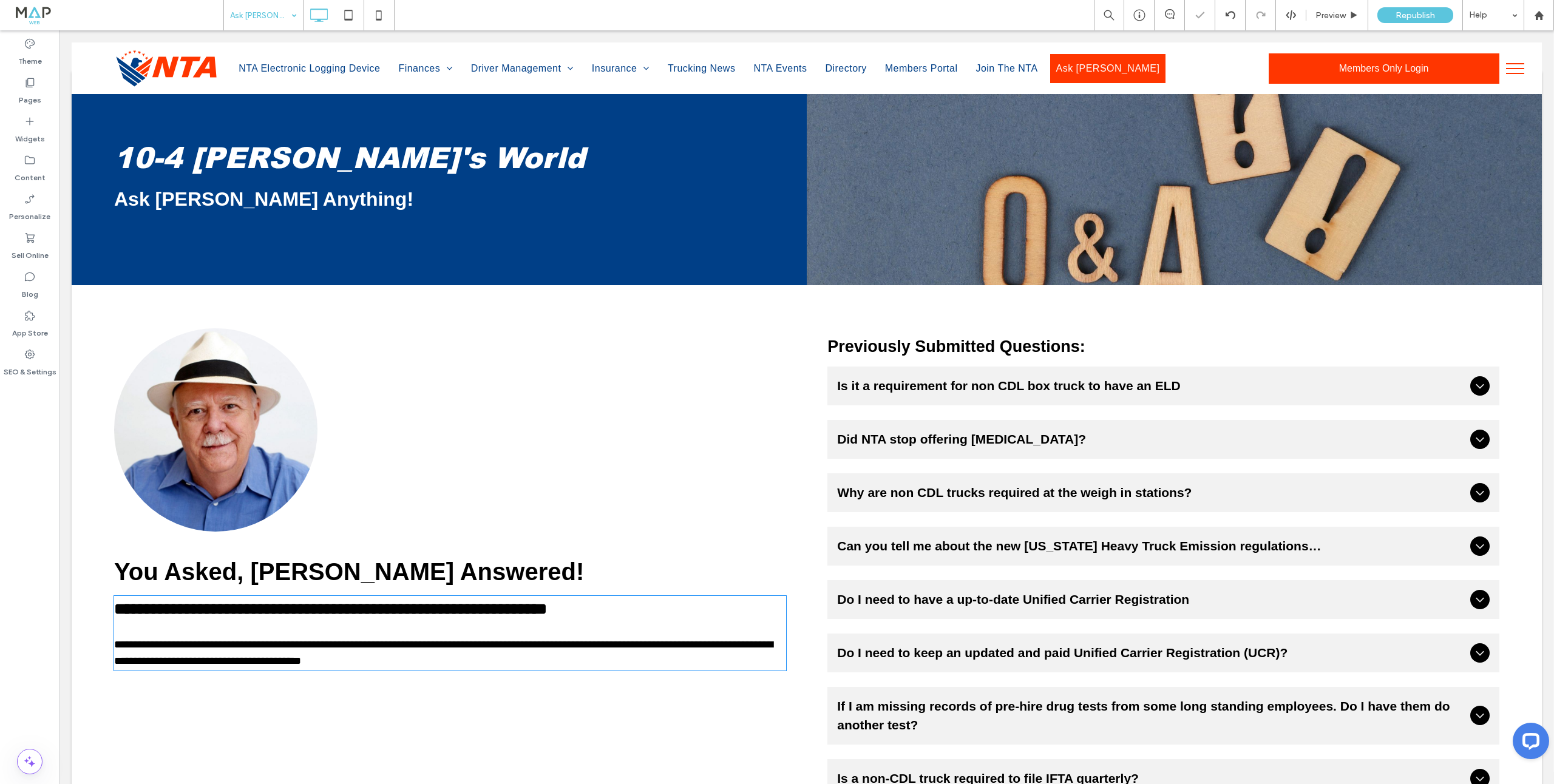
type input "*****"
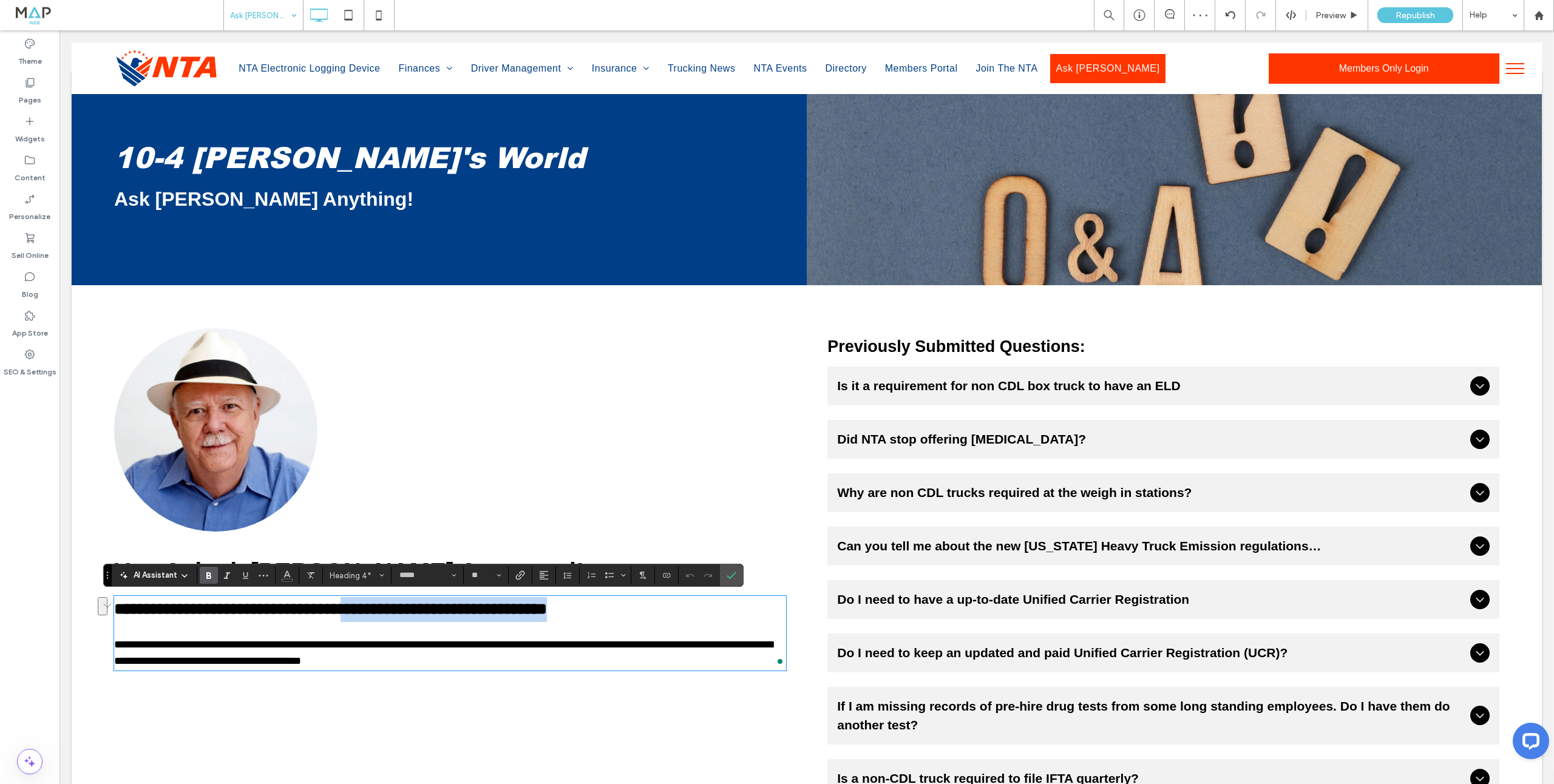
drag, startPoint x: 402, startPoint y: 608, endPoint x: 708, endPoint y: 615, distance: 306.1
click at [708, 615] on h4 "**********" at bounding box center [450, 609] width 672 height 25
drag, startPoint x: 398, startPoint y: 627, endPoint x: 181, endPoint y: 624, distance: 217.0
click at [181, 624] on p "To enrich screen reader interactions, please activate Accessibility in Grammarl…" at bounding box center [450, 629] width 672 height 15
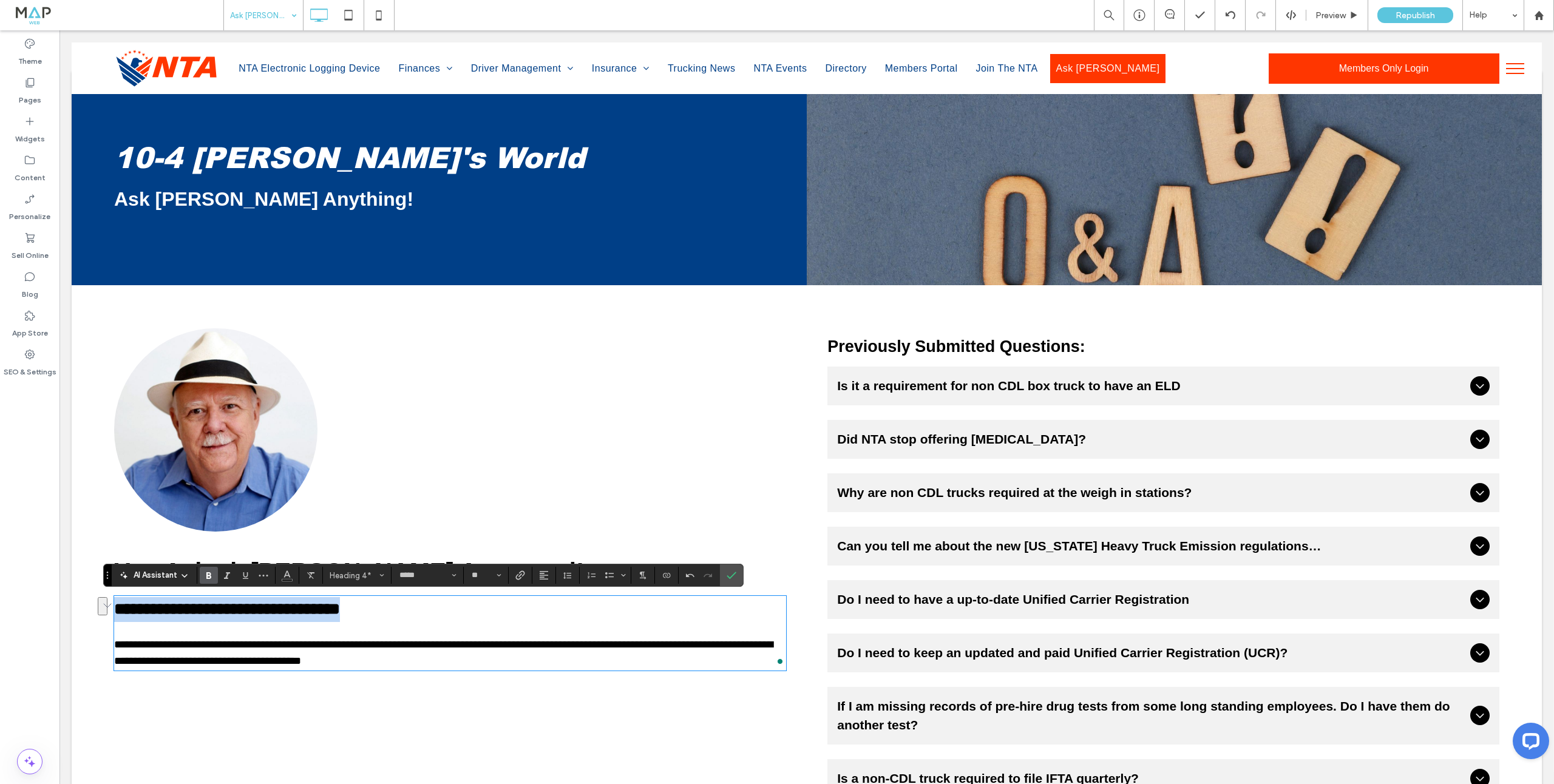
drag, startPoint x: 433, startPoint y: 615, endPoint x: 121, endPoint y: 617, distance: 312.0
click at [119, 616] on h4 "**********" at bounding box center [450, 609] width 672 height 25
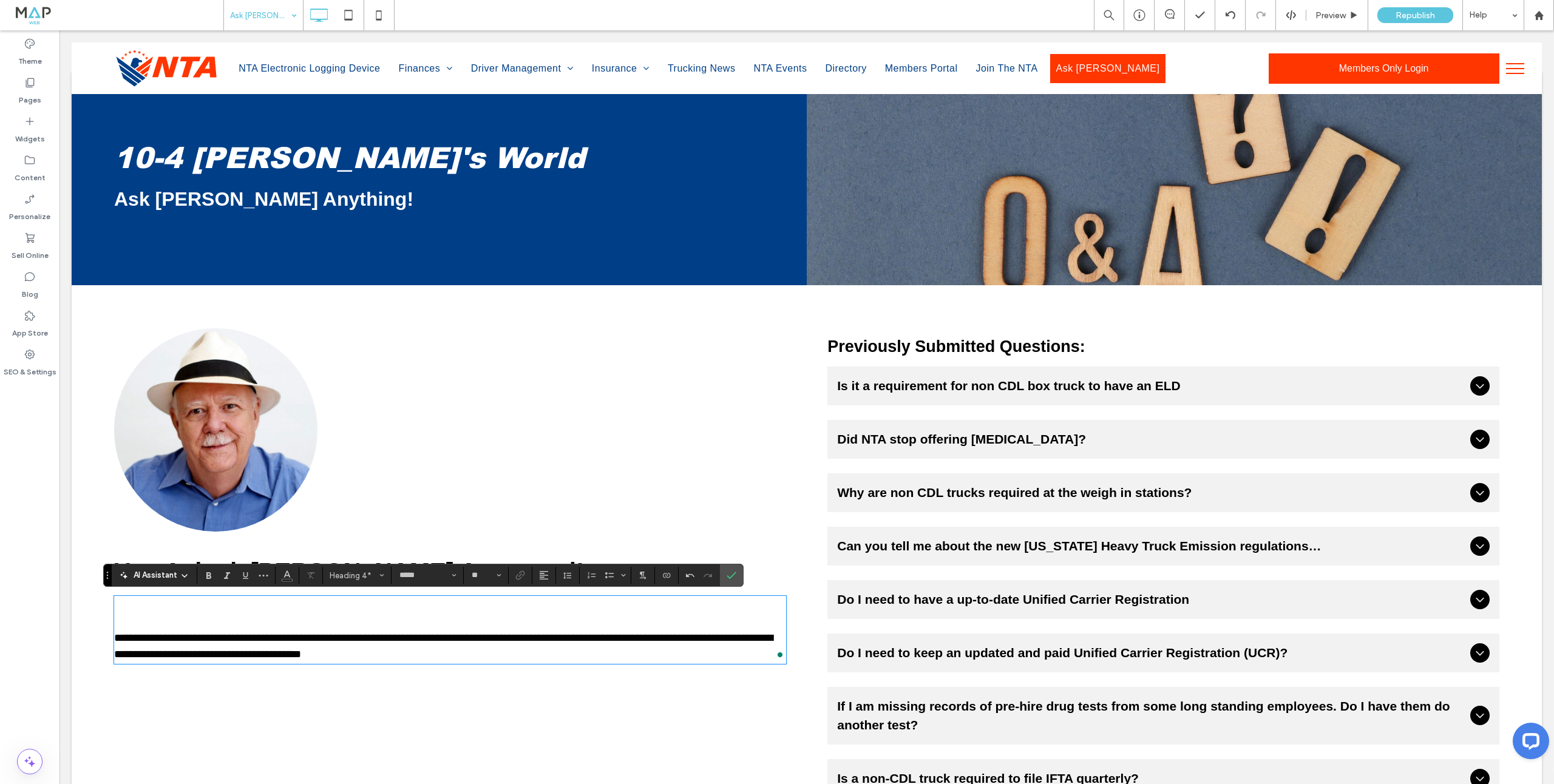
type input "**"
click at [116, 635] on span "**********" at bounding box center [444, 646] width 659 height 27
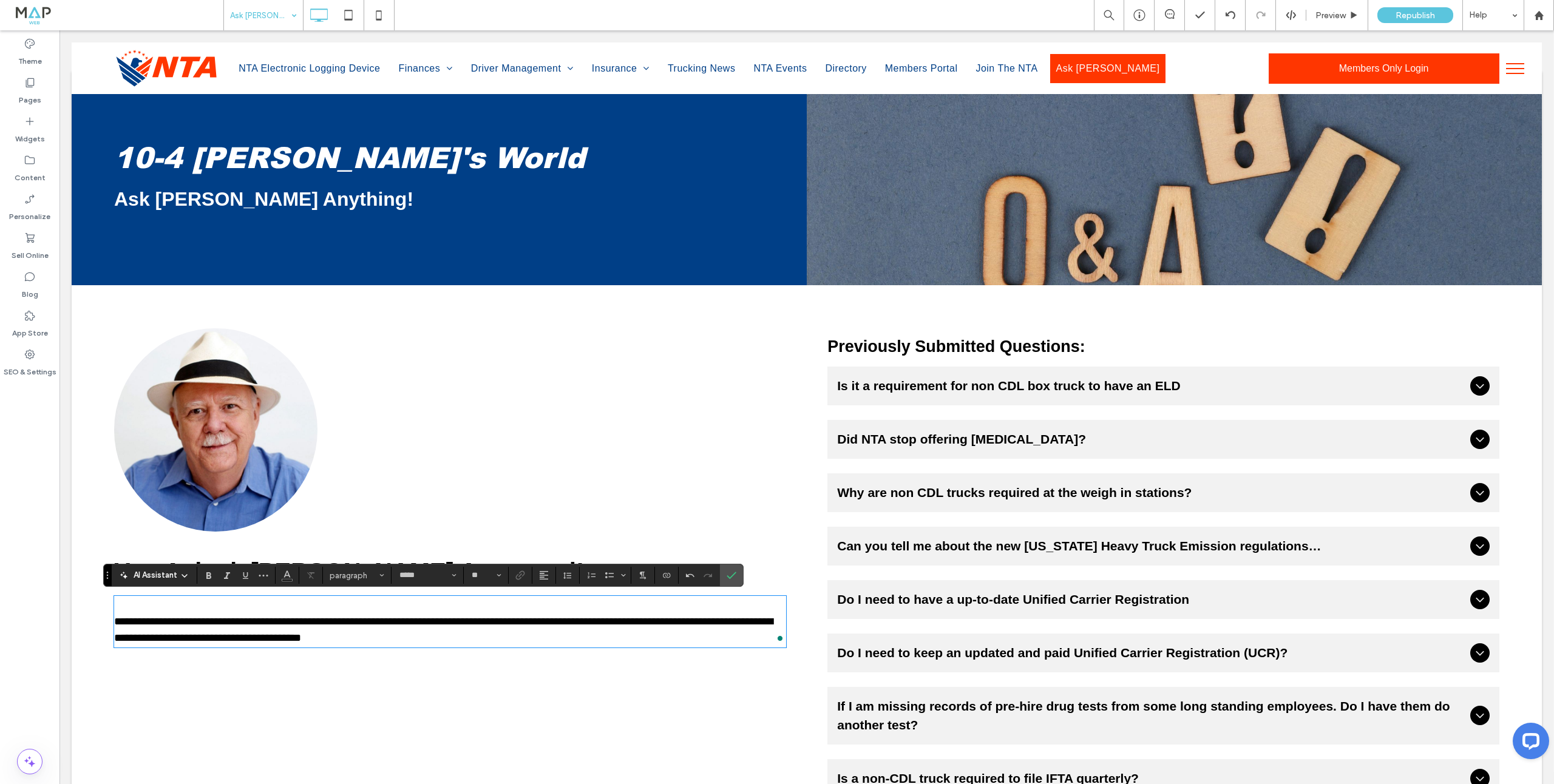
click at [115, 619] on span "**********" at bounding box center [444, 629] width 659 height 27
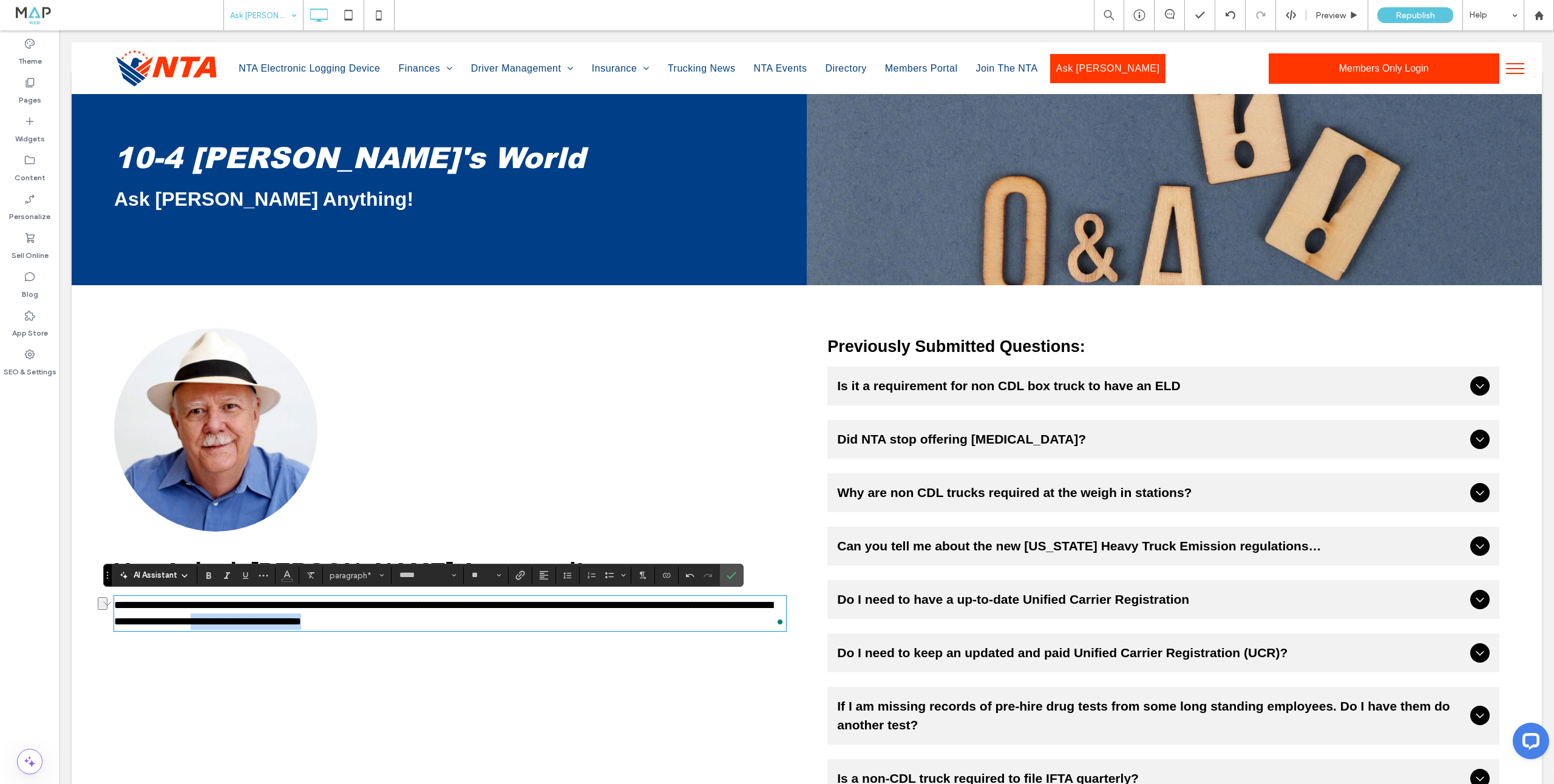
drag, startPoint x: 322, startPoint y: 623, endPoint x: 496, endPoint y: 626, distance: 174.0
click at [496, 626] on p "**********" at bounding box center [450, 613] width 672 height 32
drag, startPoint x: 455, startPoint y: 606, endPoint x: 419, endPoint y: 607, distance: 36.0
click at [419, 607] on span "**********" at bounding box center [444, 613] width 659 height 27
click at [729, 582] on span "Confirm" at bounding box center [729, 575] width 6 height 22
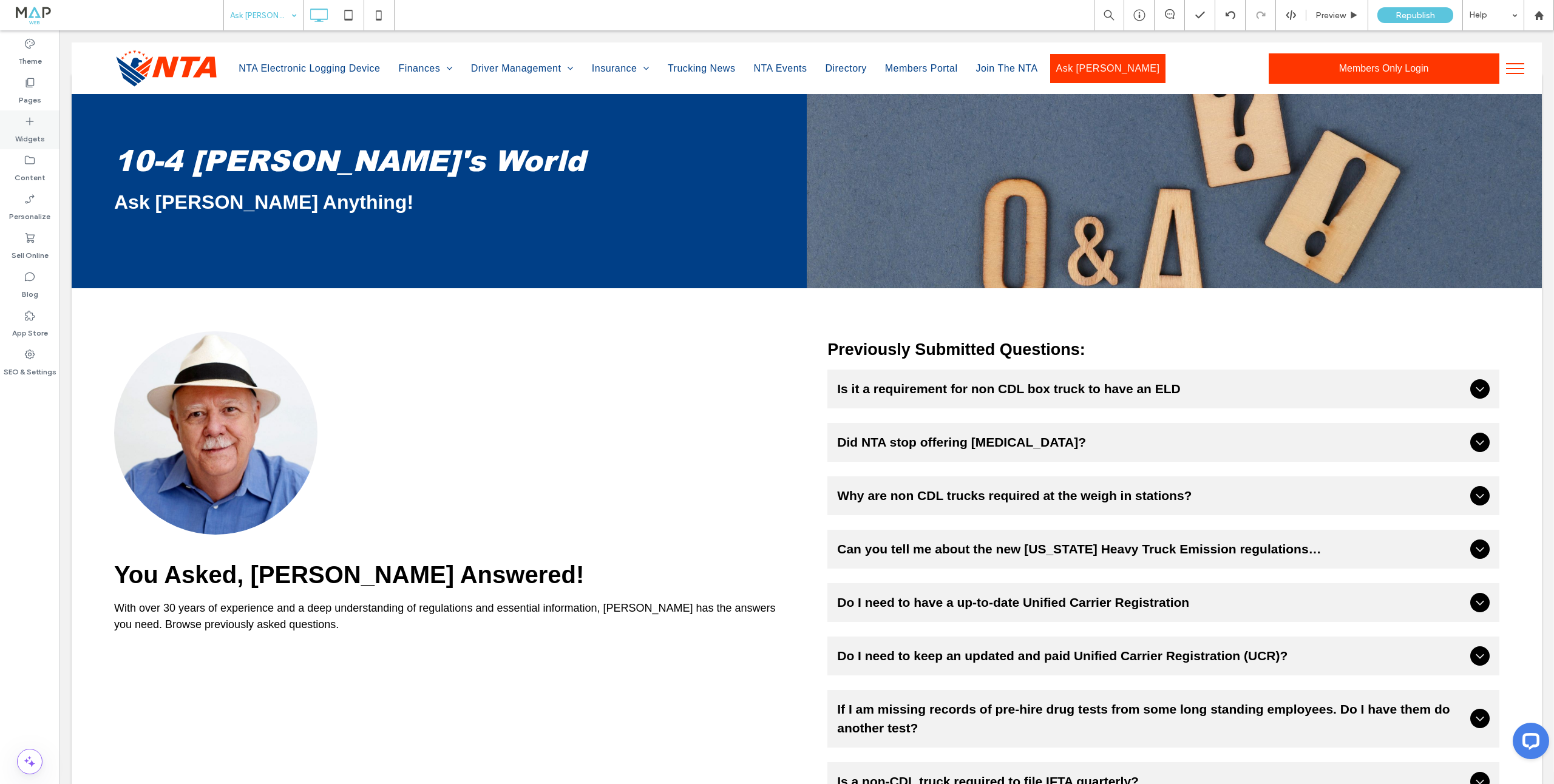
scroll to position [18, 0]
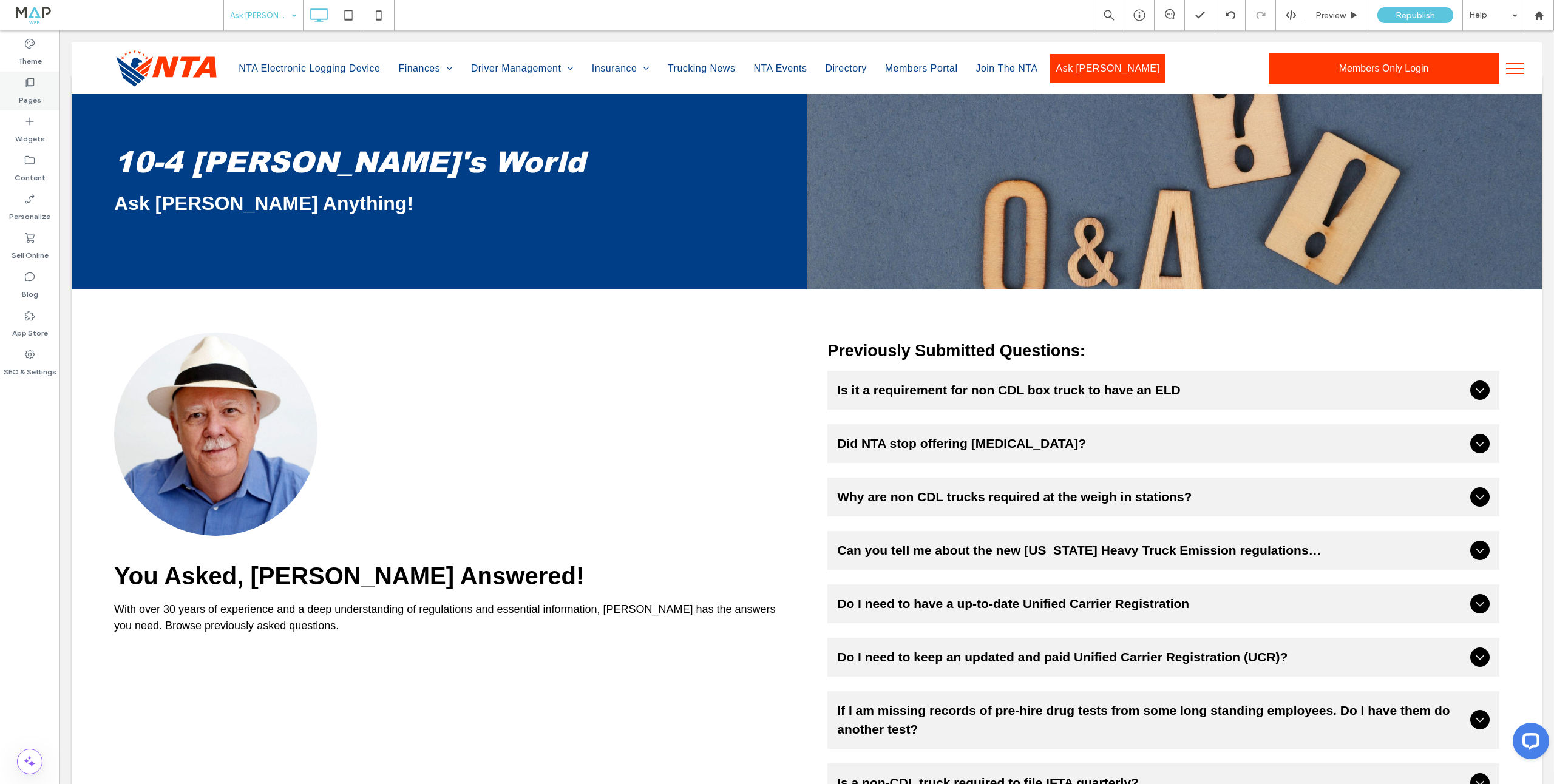
click at [35, 92] on label "Pages" at bounding box center [30, 97] width 23 height 17
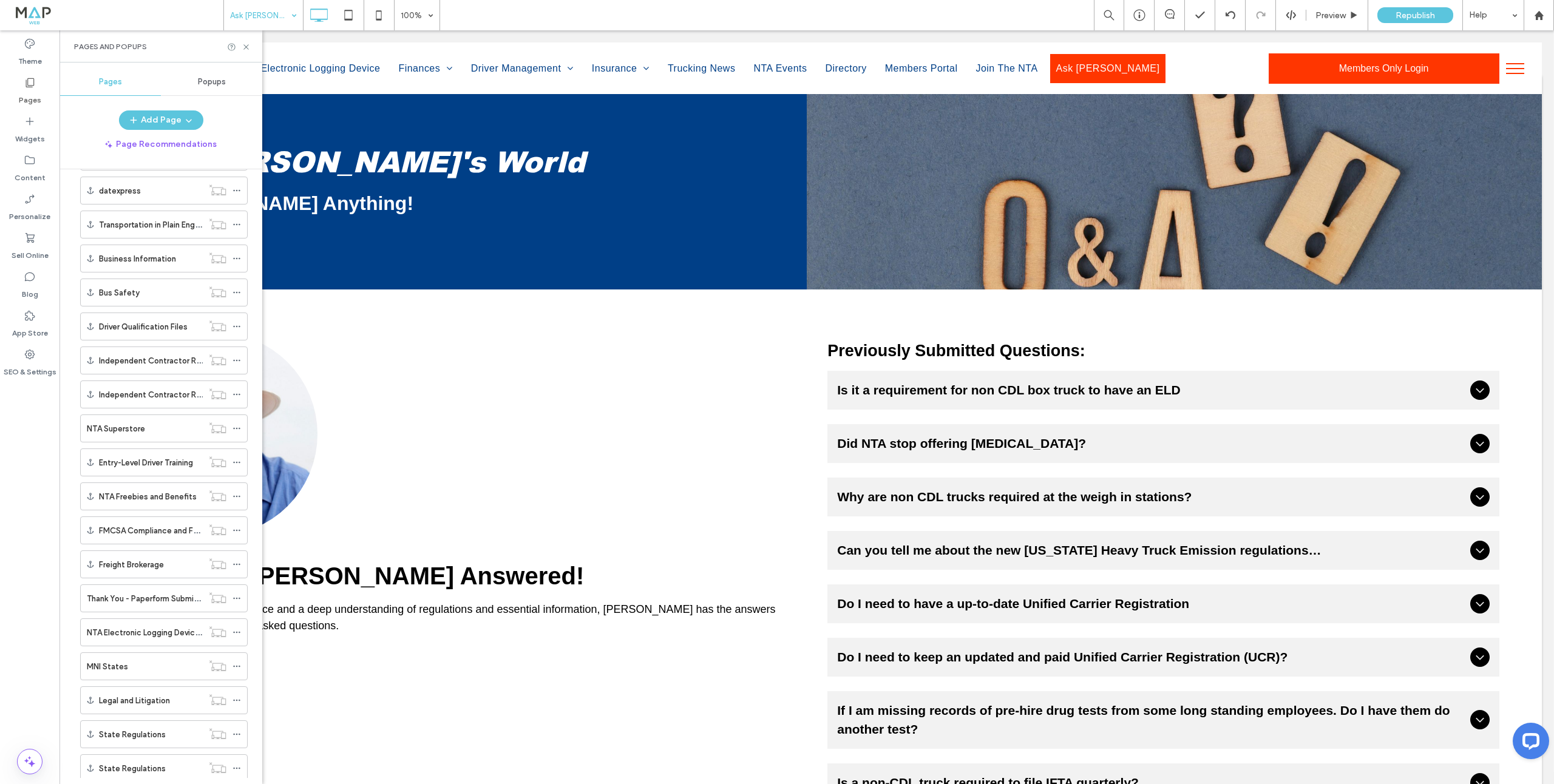
scroll to position [965, 0]
click at [234, 663] on icon at bounding box center [237, 666] width 8 height 8
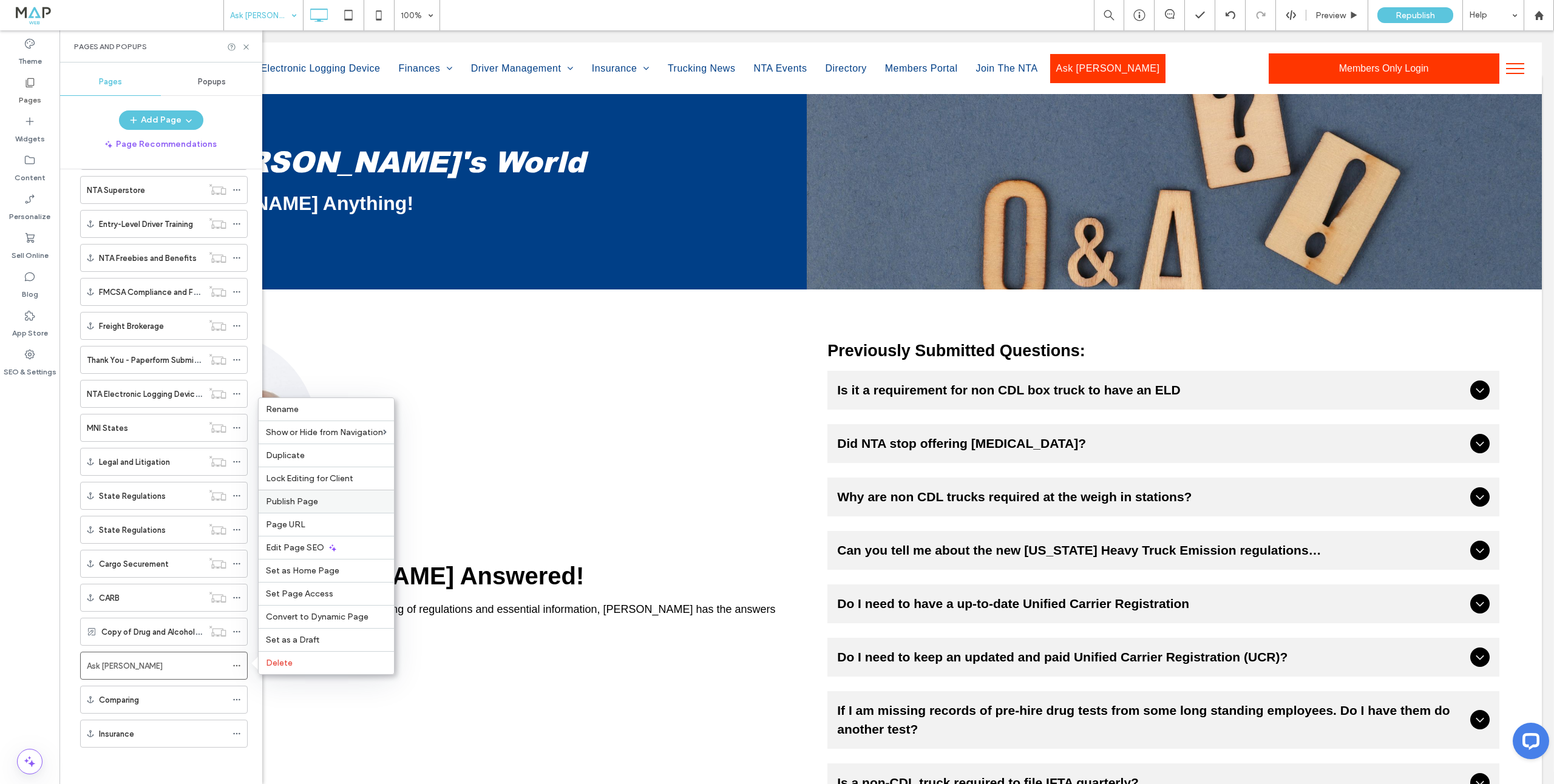
click at [298, 501] on span "Publish Page" at bounding box center [292, 501] width 52 height 11
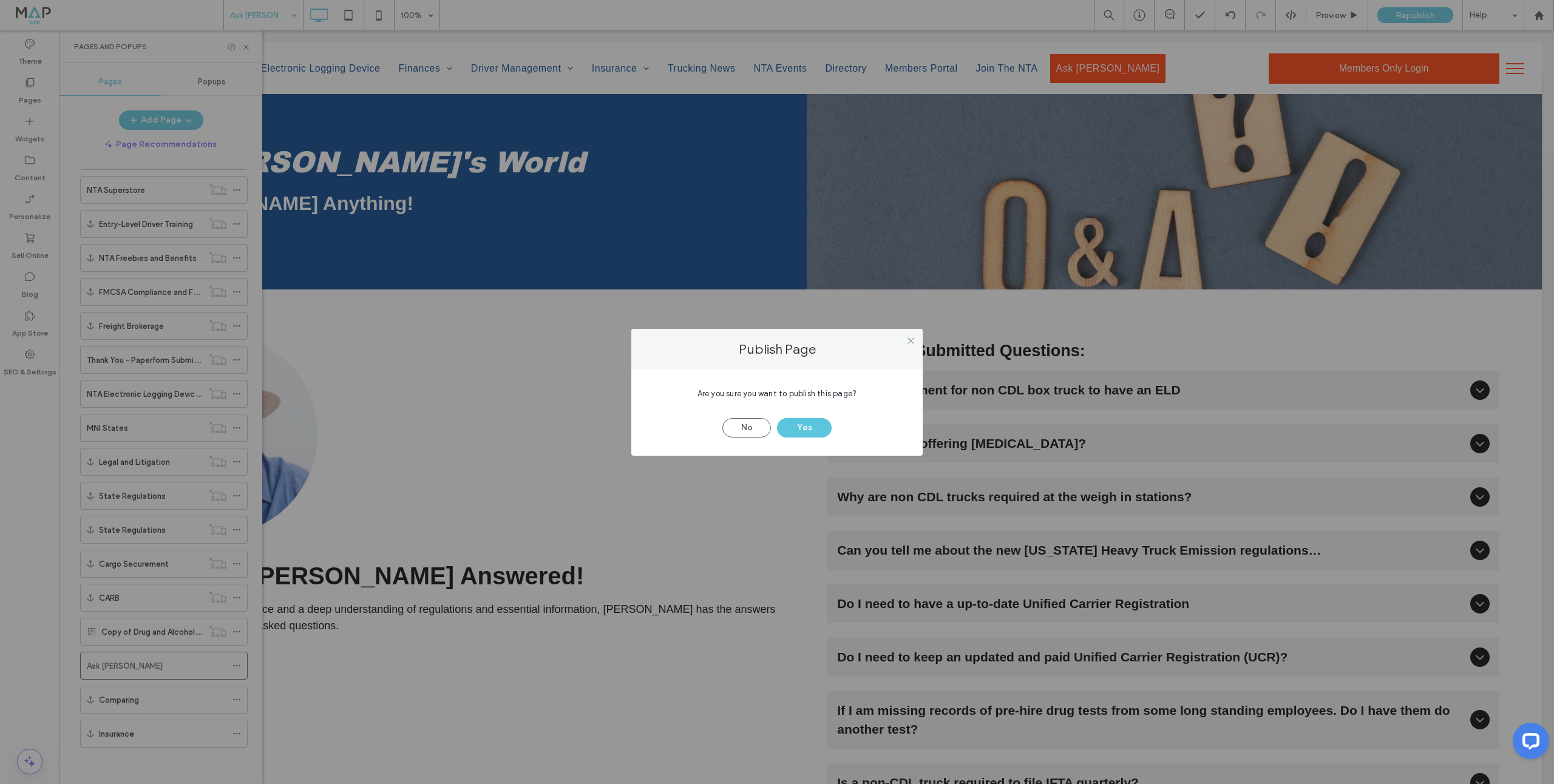
drag, startPoint x: 799, startPoint y: 429, endPoint x: 1000, endPoint y: 76, distance: 406.2
click at [799, 429] on button "Yes" at bounding box center [803, 428] width 54 height 20
